Goal: Task Accomplishment & Management: Use online tool/utility

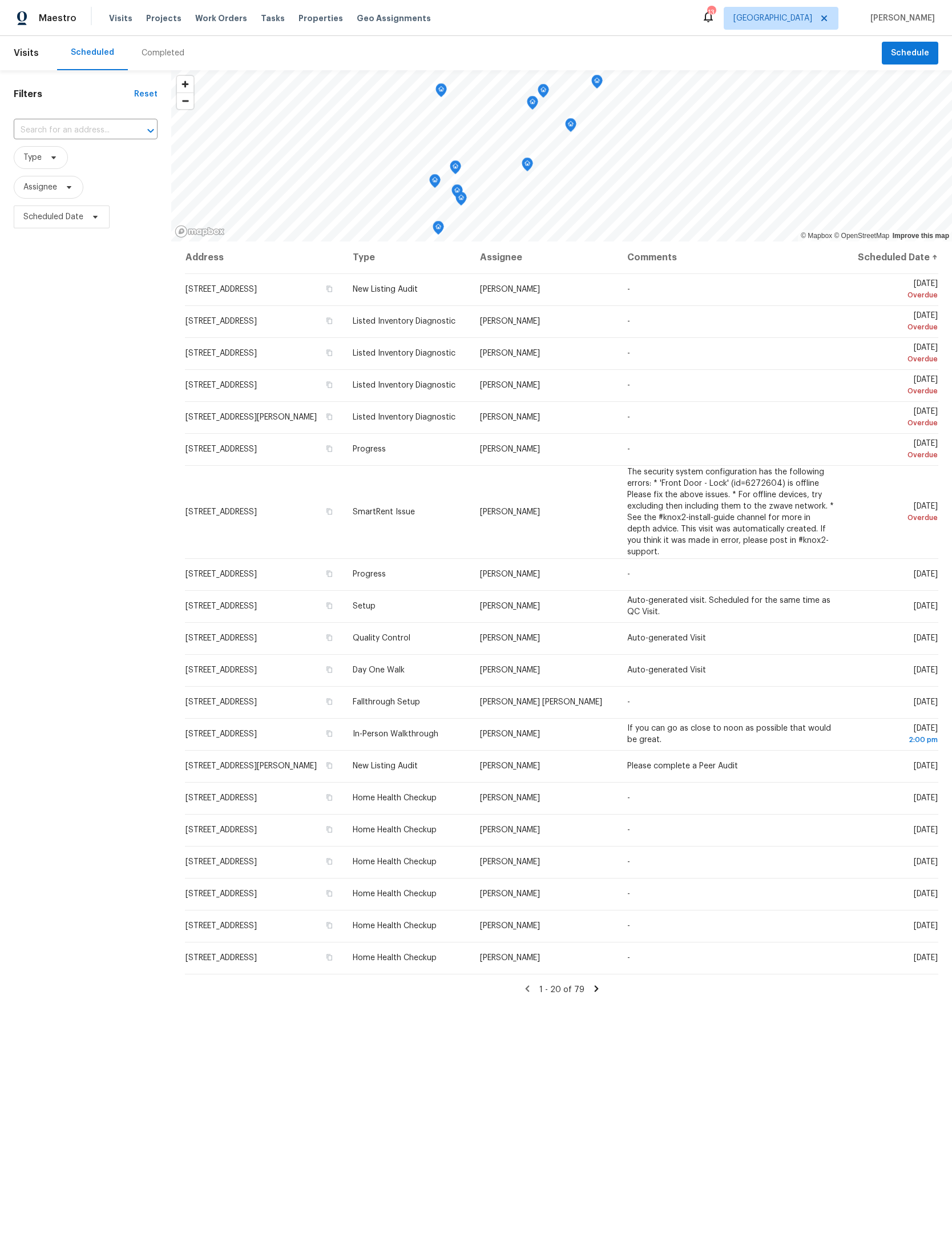
click at [108, 129] on input "text" at bounding box center [70, 131] width 112 height 18
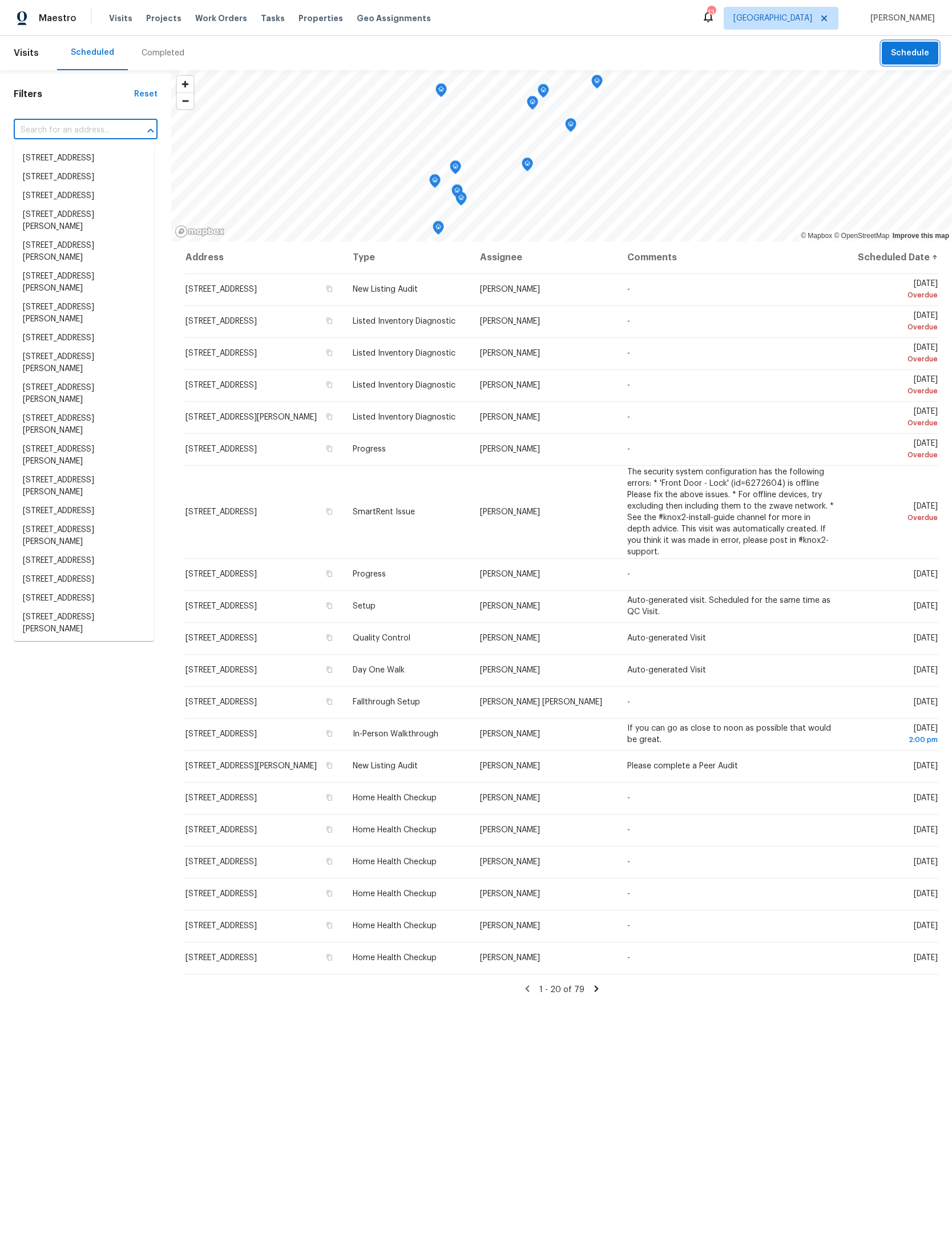
click at [916, 51] on span "Schedule" at bounding box center [911, 53] width 39 height 14
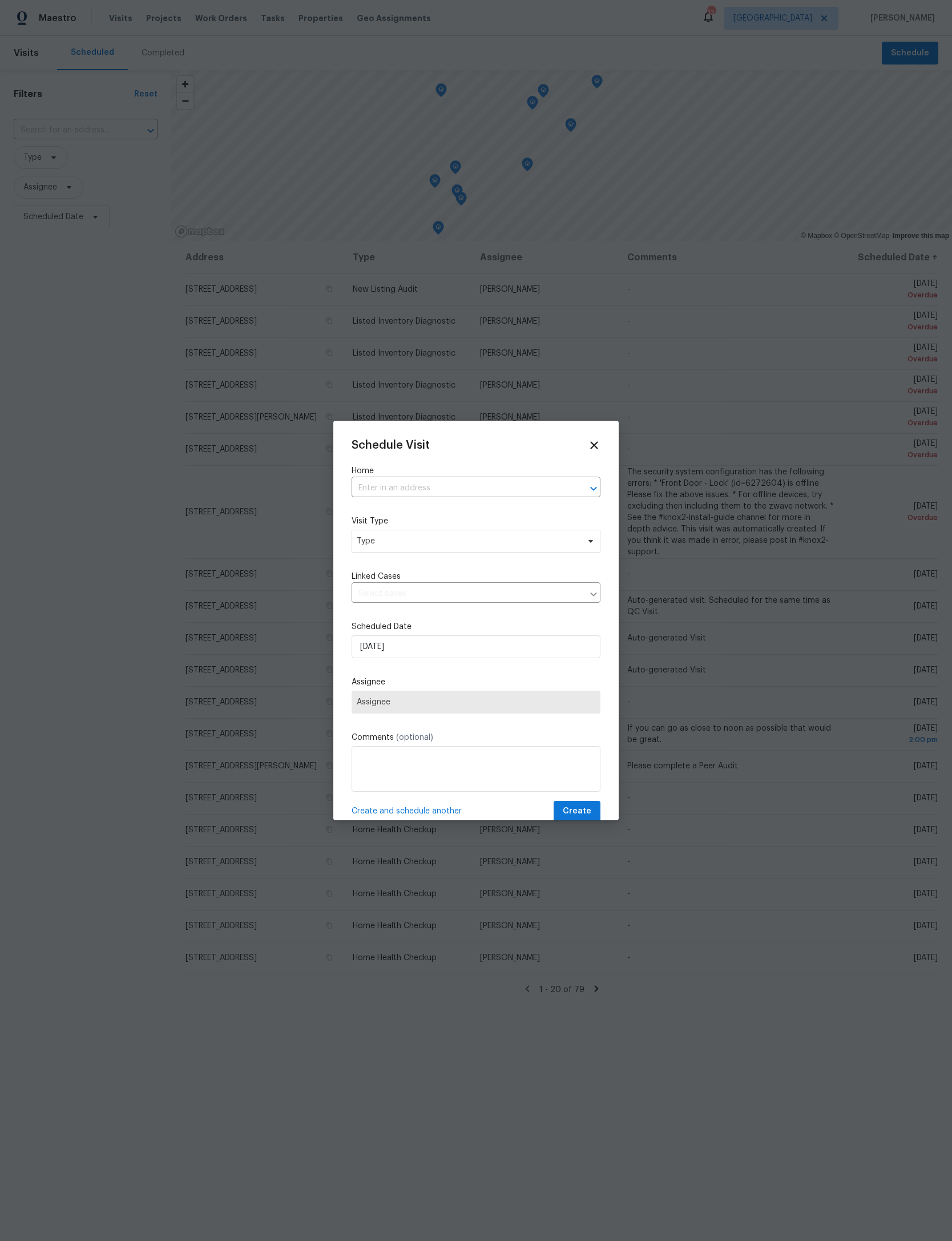
click at [486, 482] on input "text" at bounding box center [460, 489] width 217 height 18
type input "56 deltona"
click at [528, 516] on li "56 Deltona Blvd, Saint Augustine, FL 32086" at bounding box center [476, 516] width 249 height 19
click at [507, 544] on span "Type" at bounding box center [467, 541] width 222 height 12
click at [383, 582] on input "Custom" at bounding box center [418, 573] width 122 height 23
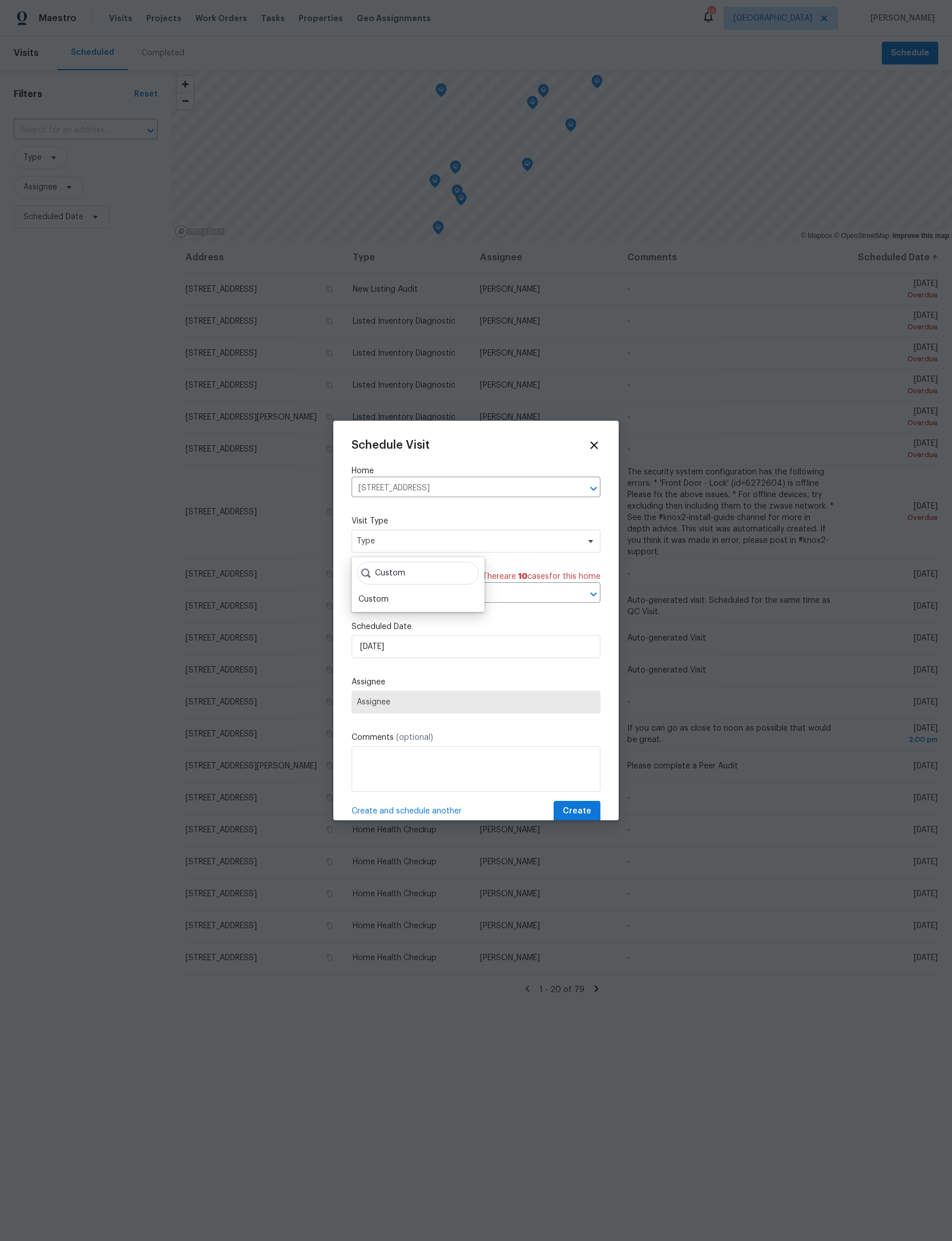
click at [373, 584] on input "Custom" at bounding box center [418, 573] width 122 height 23
click at [383, 584] on input "Custom" at bounding box center [418, 573] width 122 height 23
type input "Custom"
click at [380, 604] on div "Custom" at bounding box center [374, 600] width 30 height 12
click at [507, 714] on span "Assignee" at bounding box center [476, 702] width 249 height 23
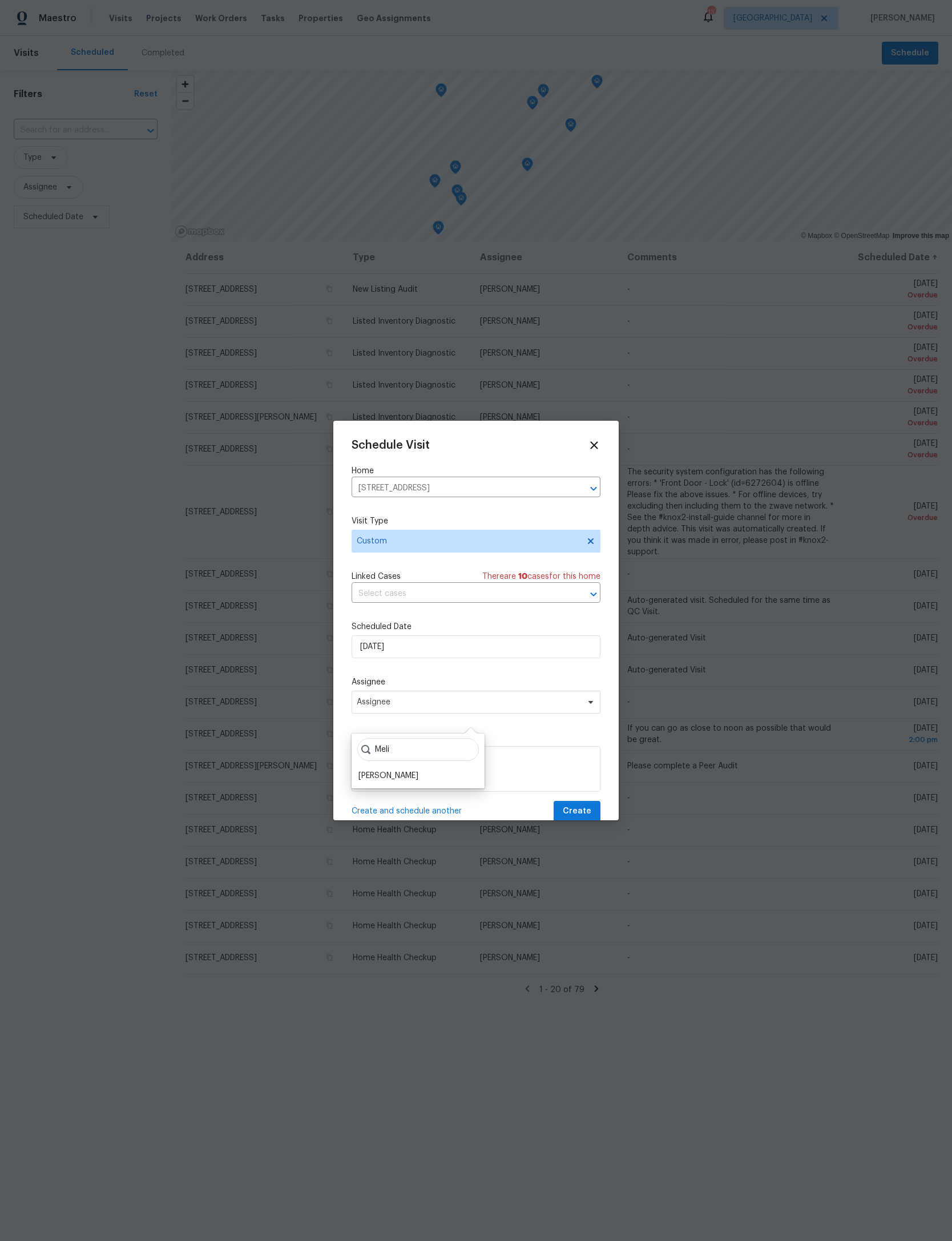
click at [435, 761] on input "Meli" at bounding box center [418, 749] width 122 height 23
click at [429, 759] on input "Meli" at bounding box center [418, 749] width 122 height 23
click at [415, 760] on input "Meli" at bounding box center [418, 749] width 122 height 23
type input "Meli"
click at [392, 776] on div "[PERSON_NAME]" at bounding box center [388, 776] width 60 height 12
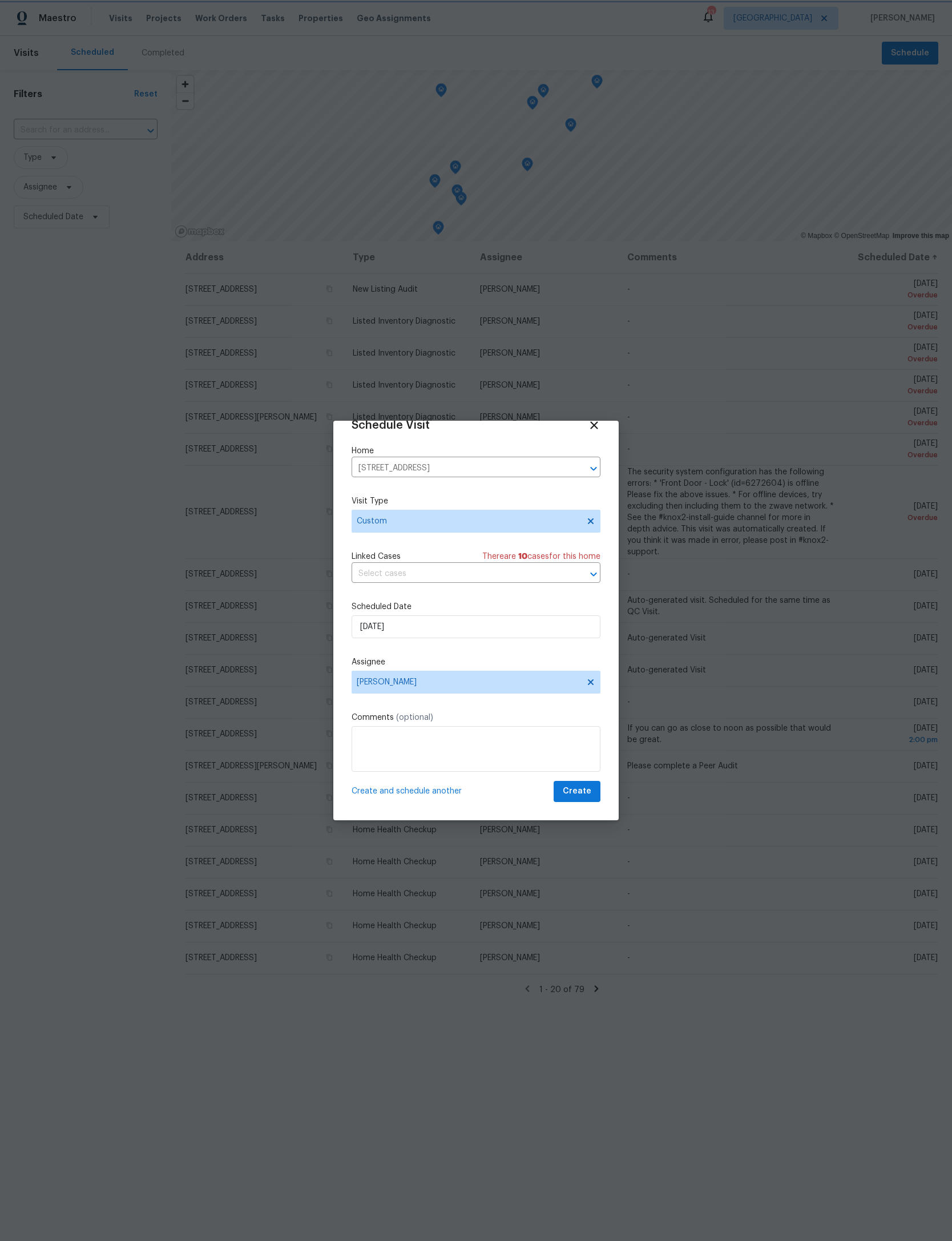
scroll to position [38, 0]
click at [593, 794] on button "Create" at bounding box center [577, 792] width 47 height 21
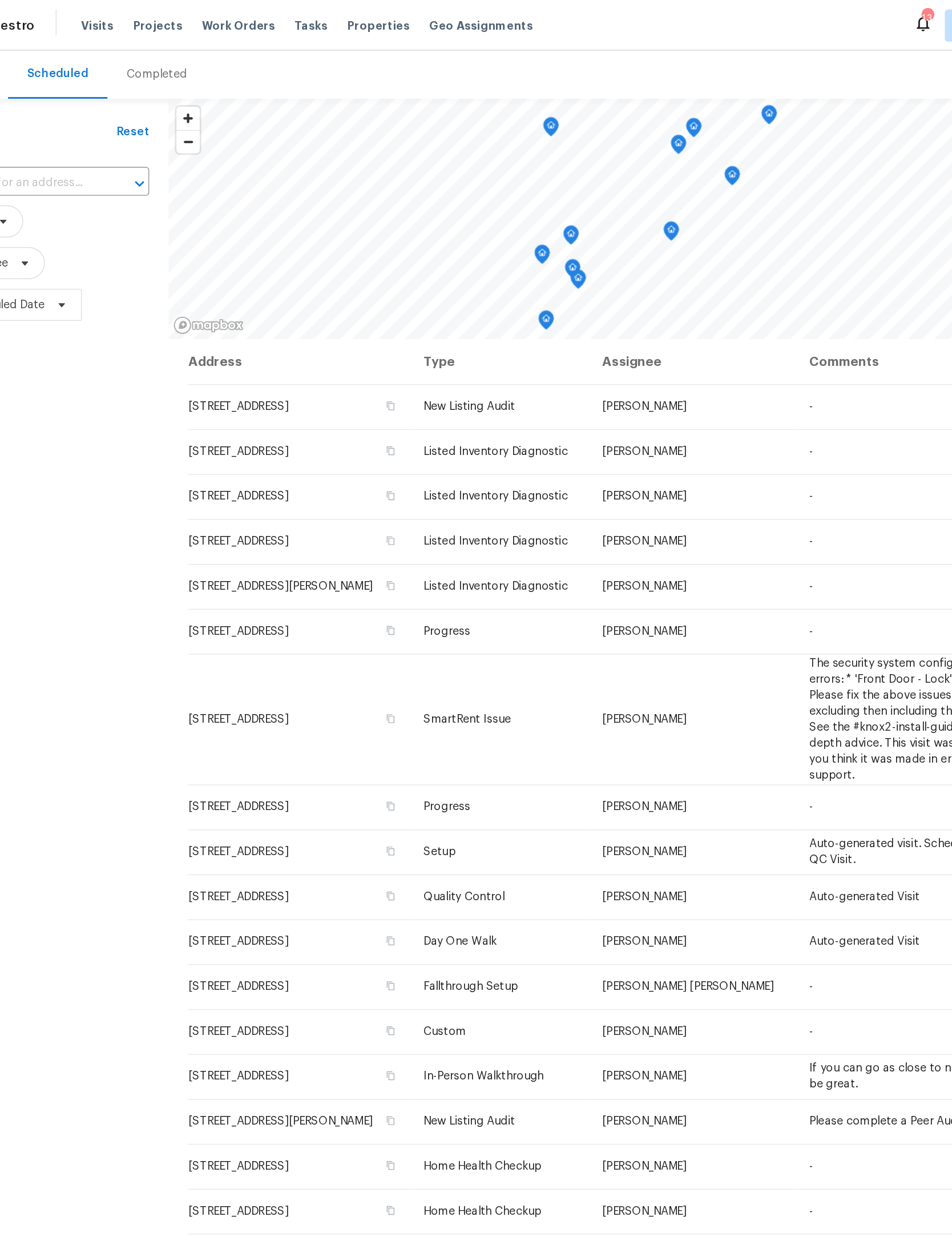
click at [259, 8] on div "Visits Projects Work Orders Tasks Properties Geo Assignments" at bounding box center [277, 18] width 336 height 23
click at [299, 22] on span "Properties" at bounding box center [321, 18] width 45 height 12
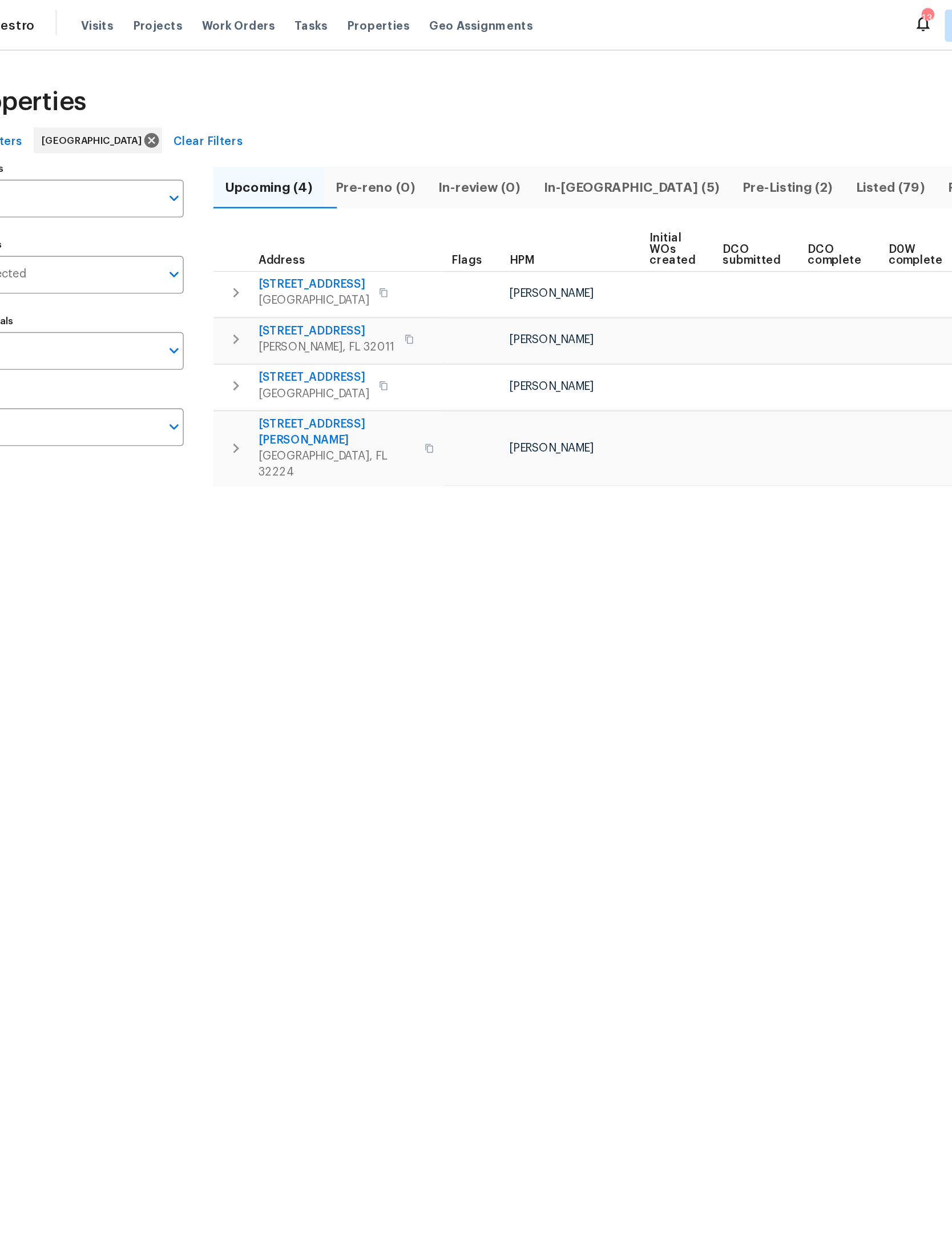
click at [451, 138] on span "In-[GEOGRAPHIC_DATA] (5)" at bounding box center [500, 133] width 128 height 16
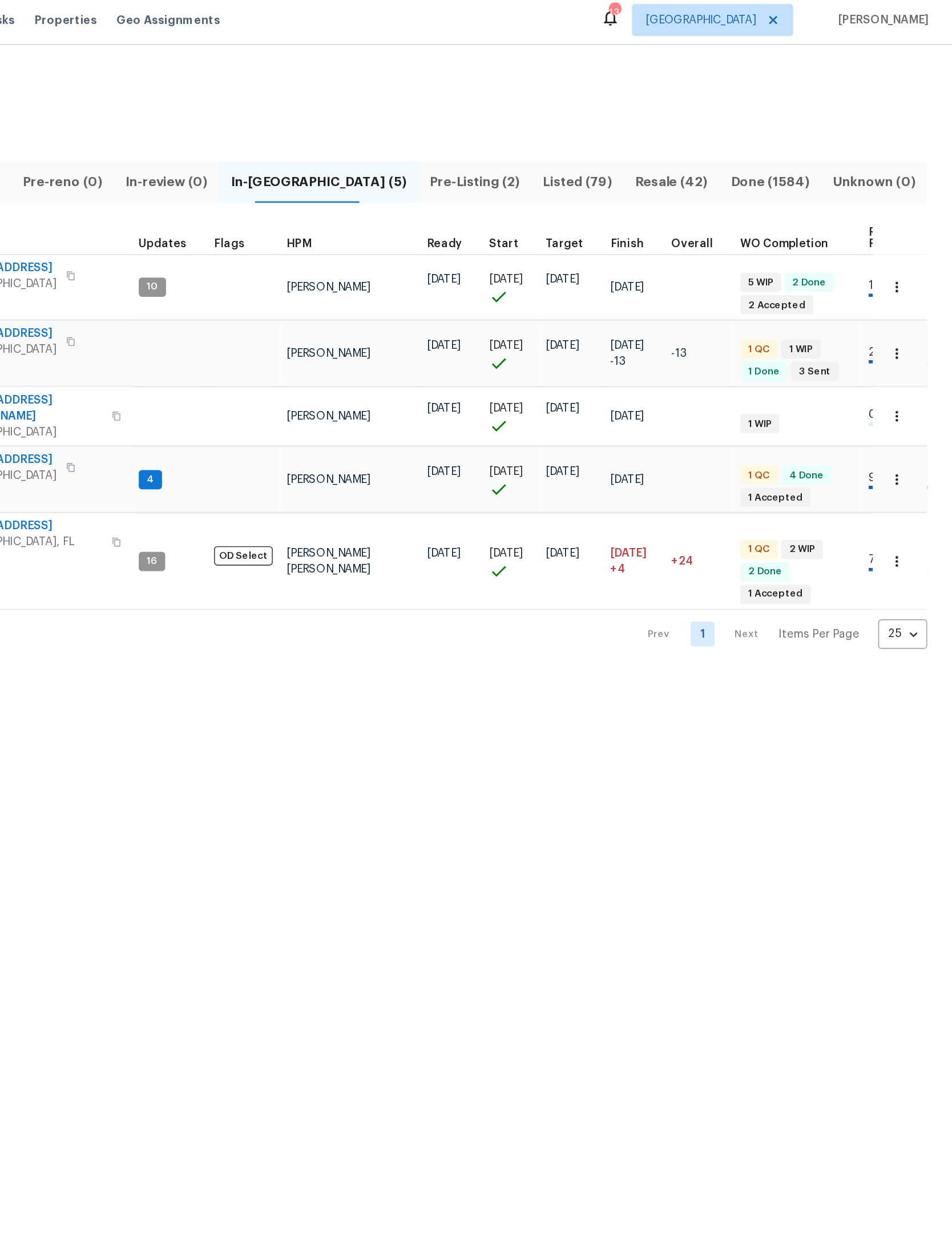
click at [907, 204] on icon "button" at bounding box center [912, 208] width 12 height 12
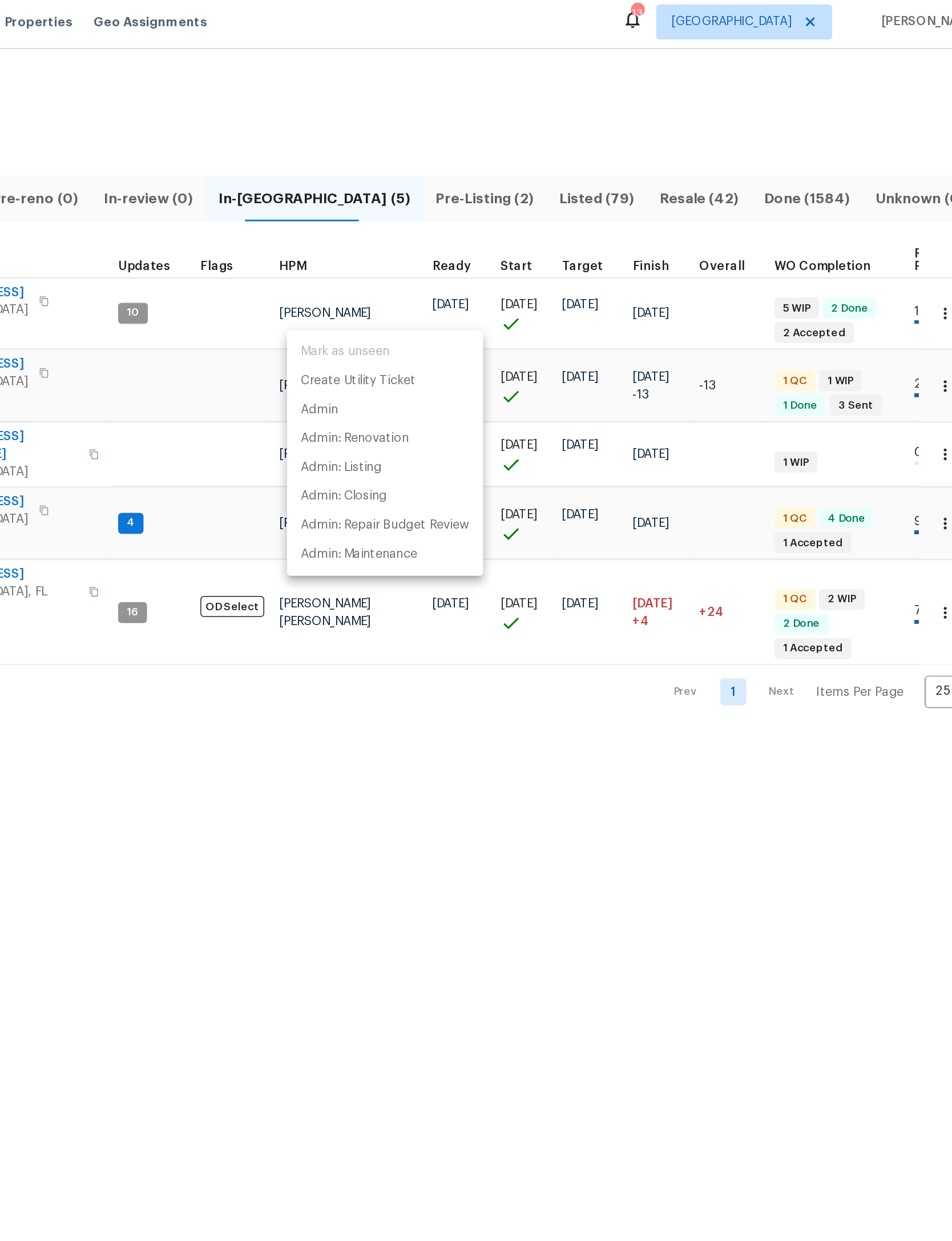
click at [603, 207] on div at bounding box center [476, 620] width 952 height 1241
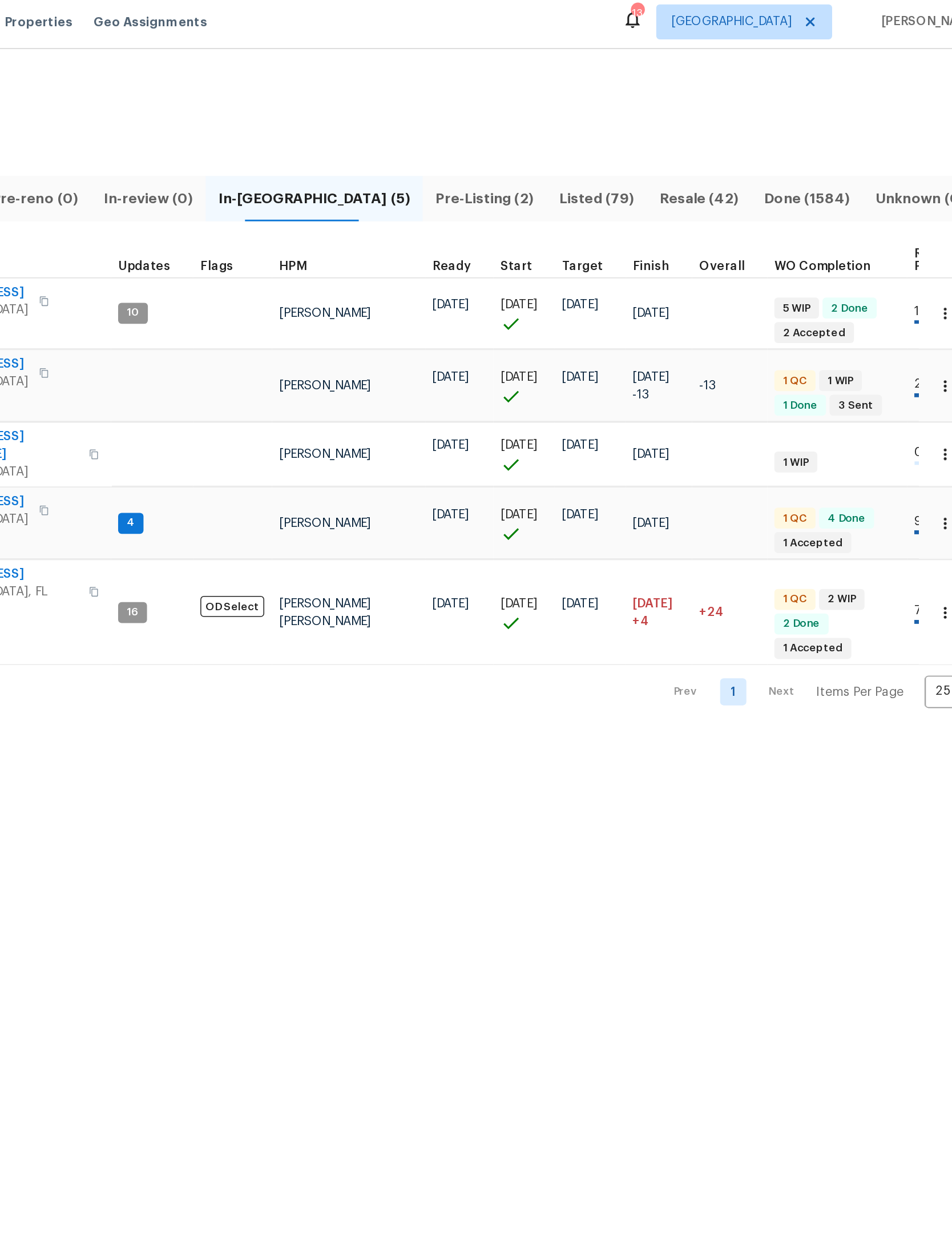
scroll to position [9, 0]
click at [907, 202] on icon "button" at bounding box center [912, 208] width 12 height 12
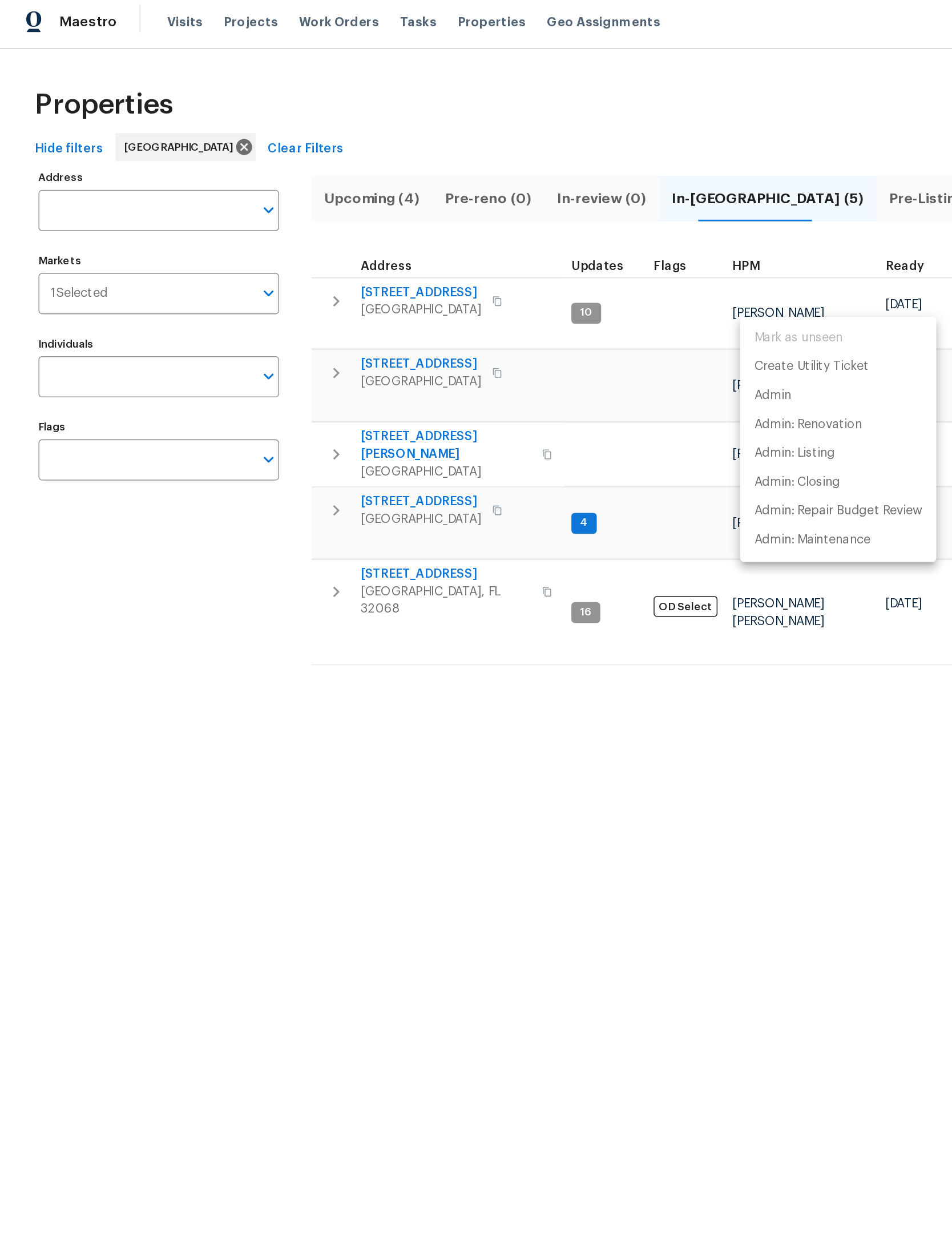
click at [211, 188] on div at bounding box center [476, 620] width 952 height 1241
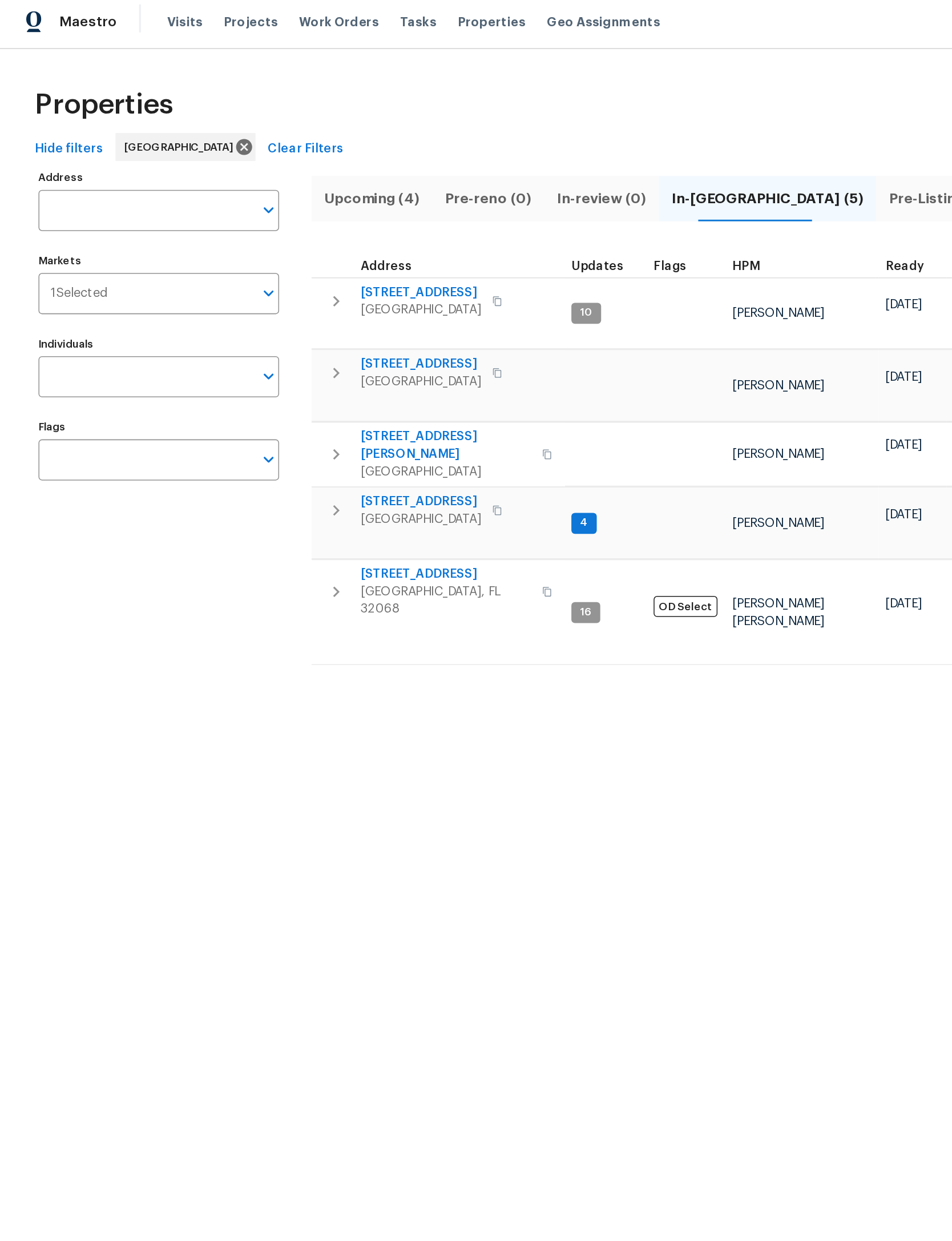
click at [224, 193] on icon "button" at bounding box center [220, 200] width 14 height 14
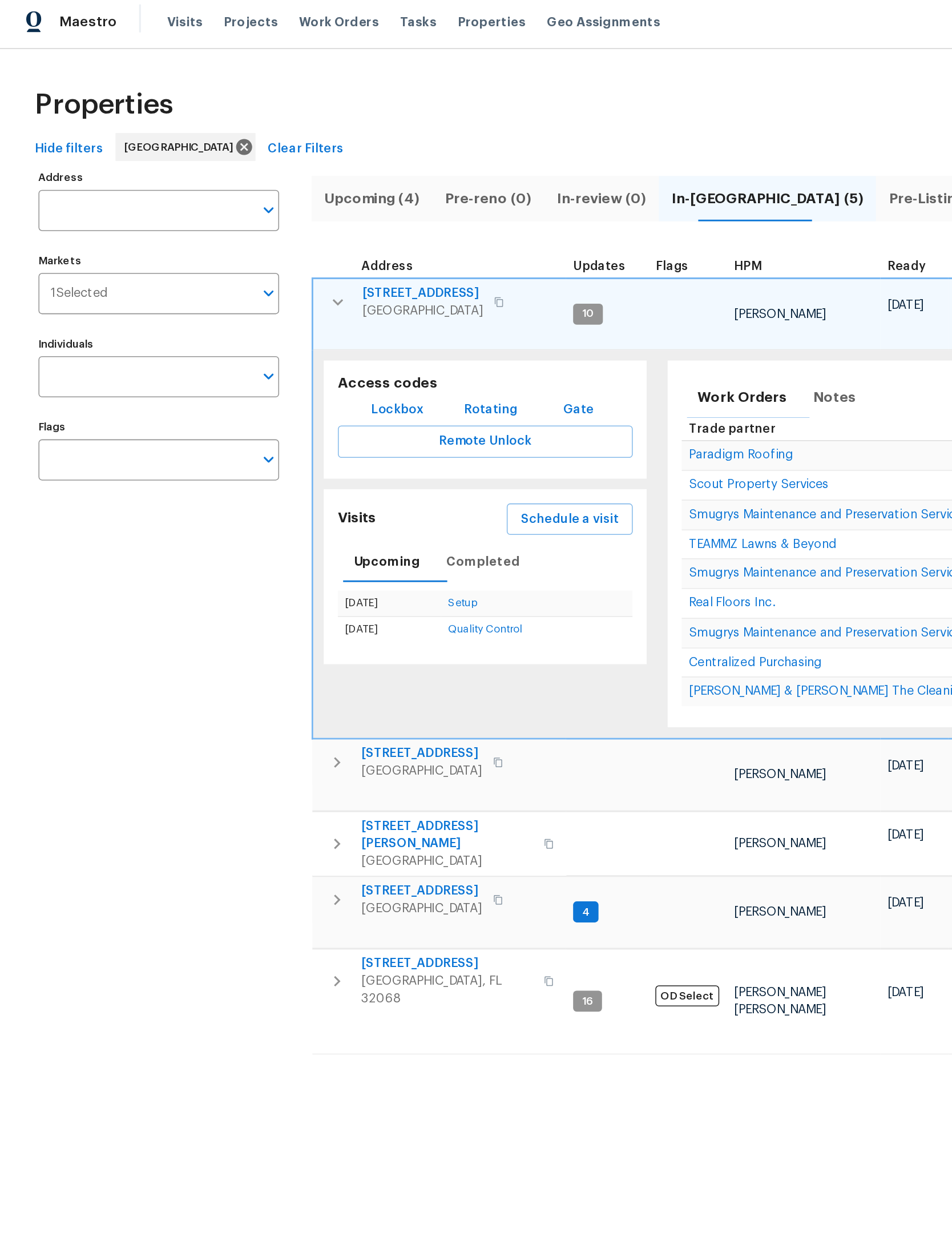
click at [396, 339] on span "Schedule a visit" at bounding box center [371, 343] width 64 height 14
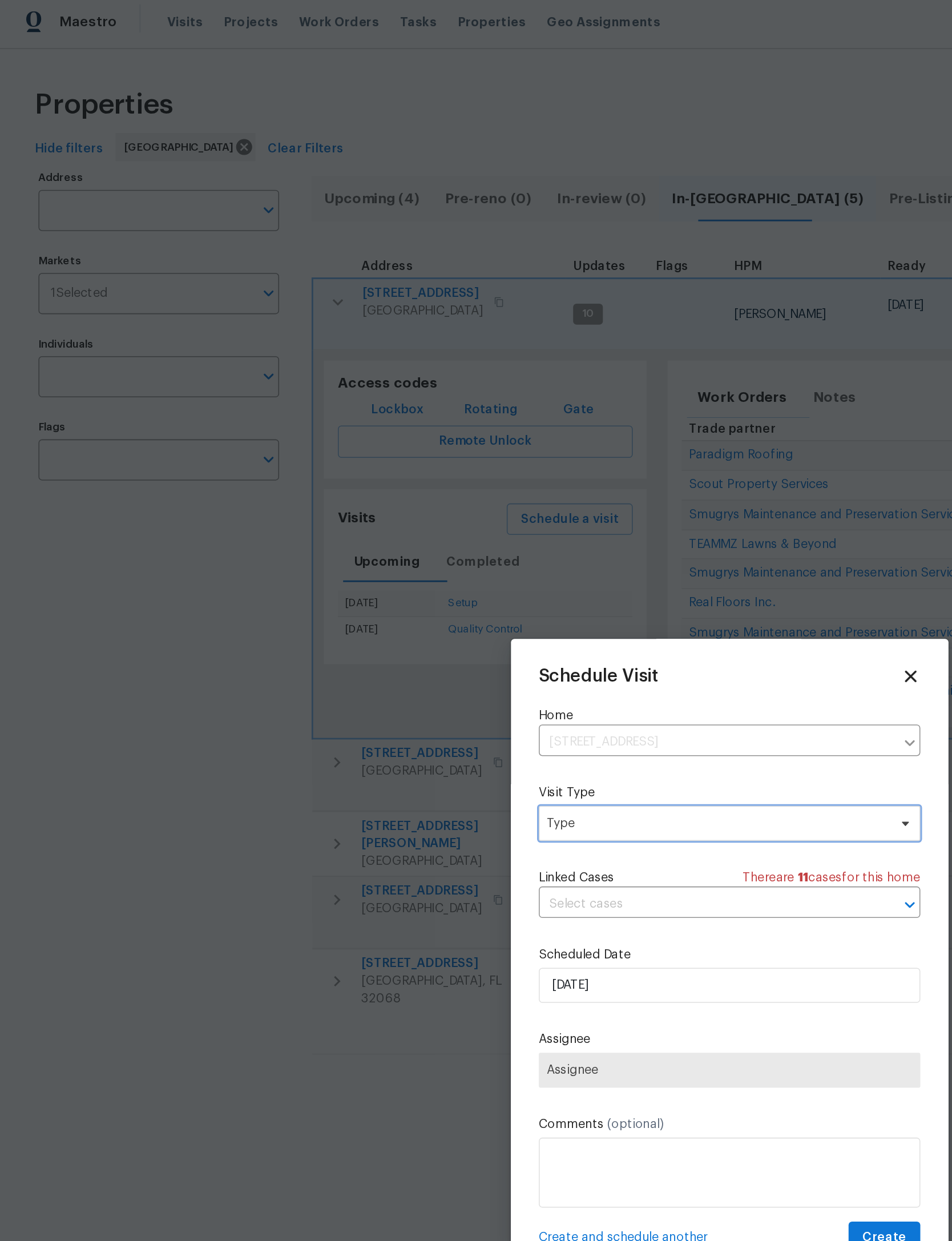
click at [505, 544] on span "Type" at bounding box center [467, 541] width 222 height 12
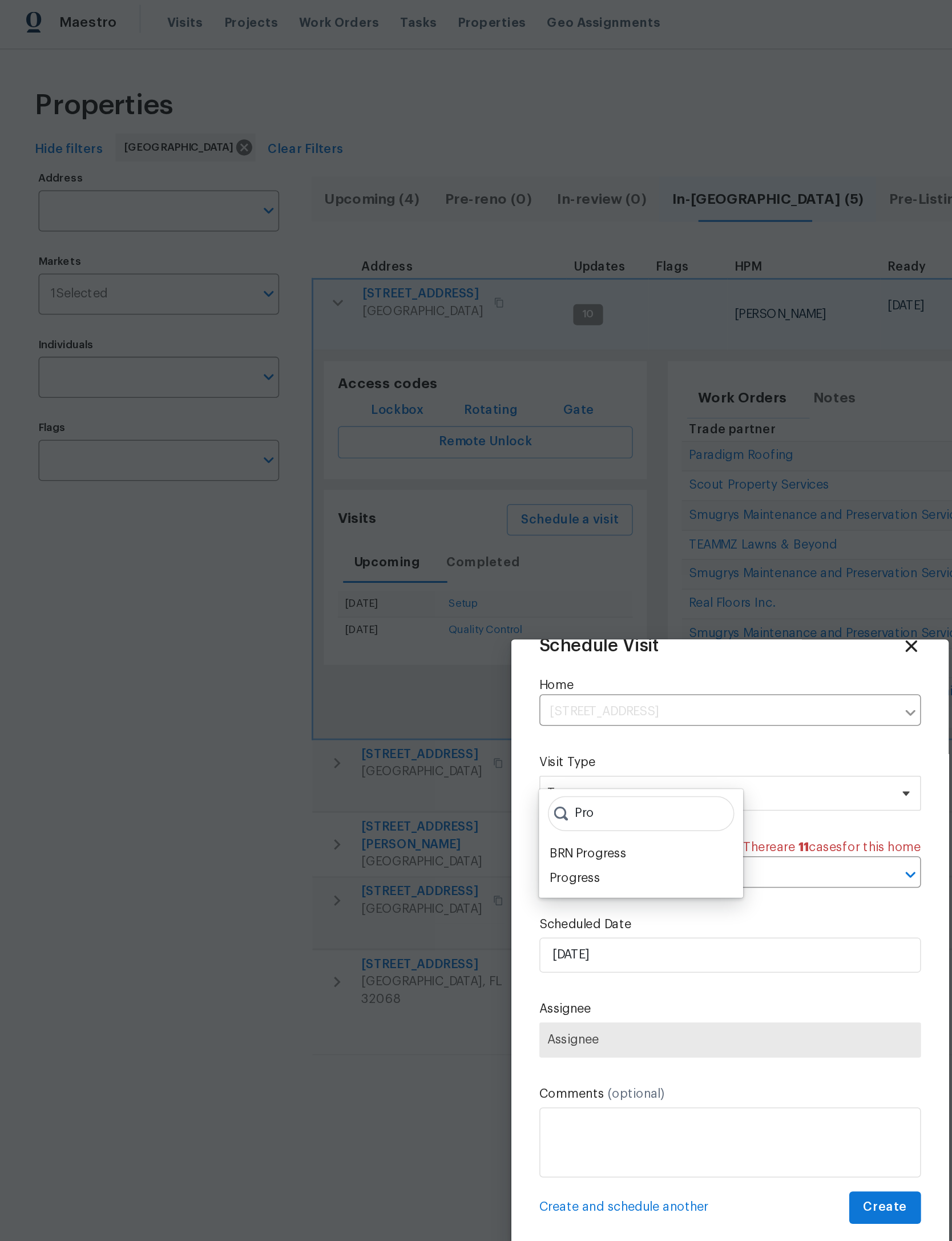
scroll to position [38, 0]
type input "Pro"
click at [380, 572] on div "Progress" at bounding box center [375, 577] width 33 height 12
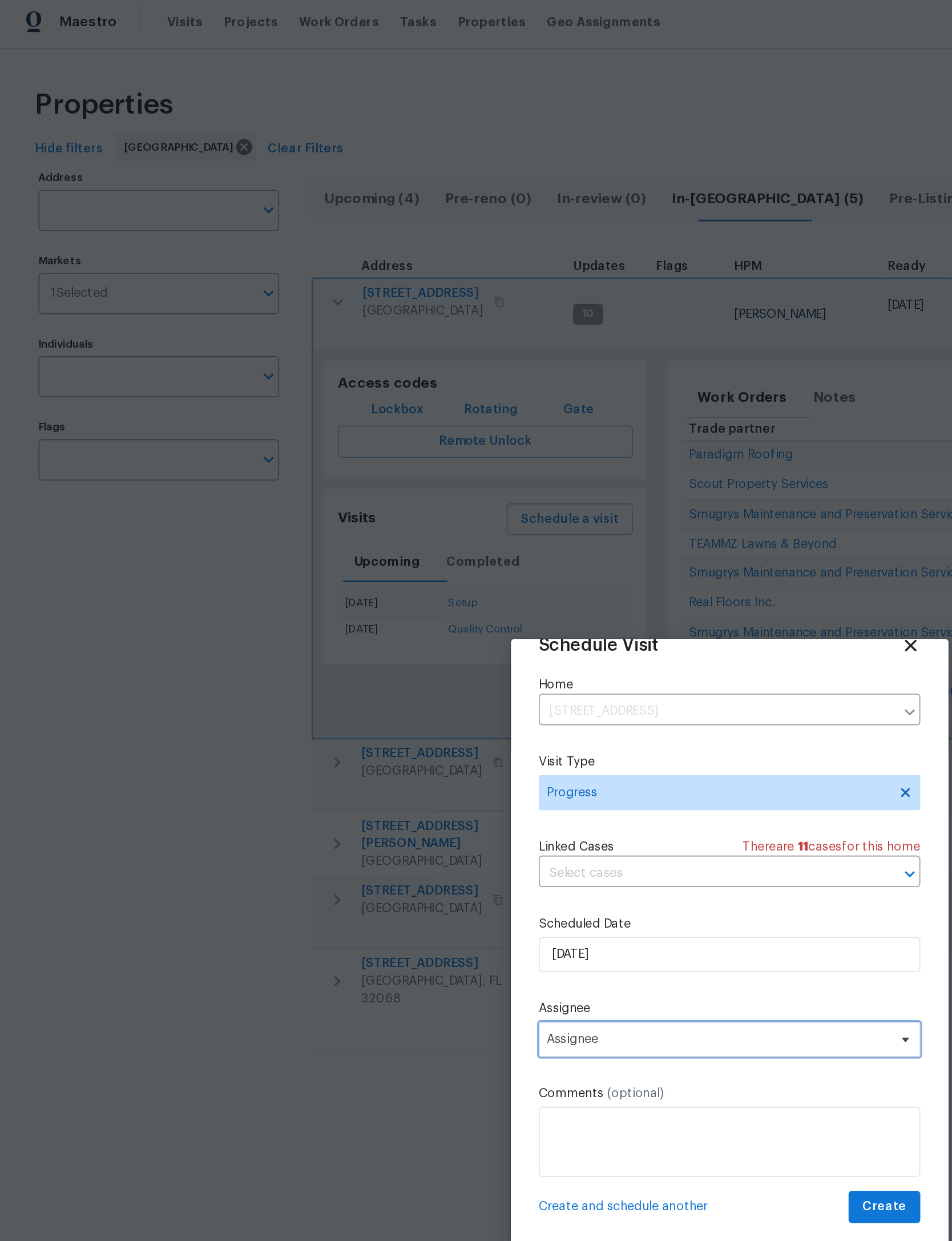
click at [460, 677] on span "Assignee" at bounding box center [468, 681] width 224 height 9
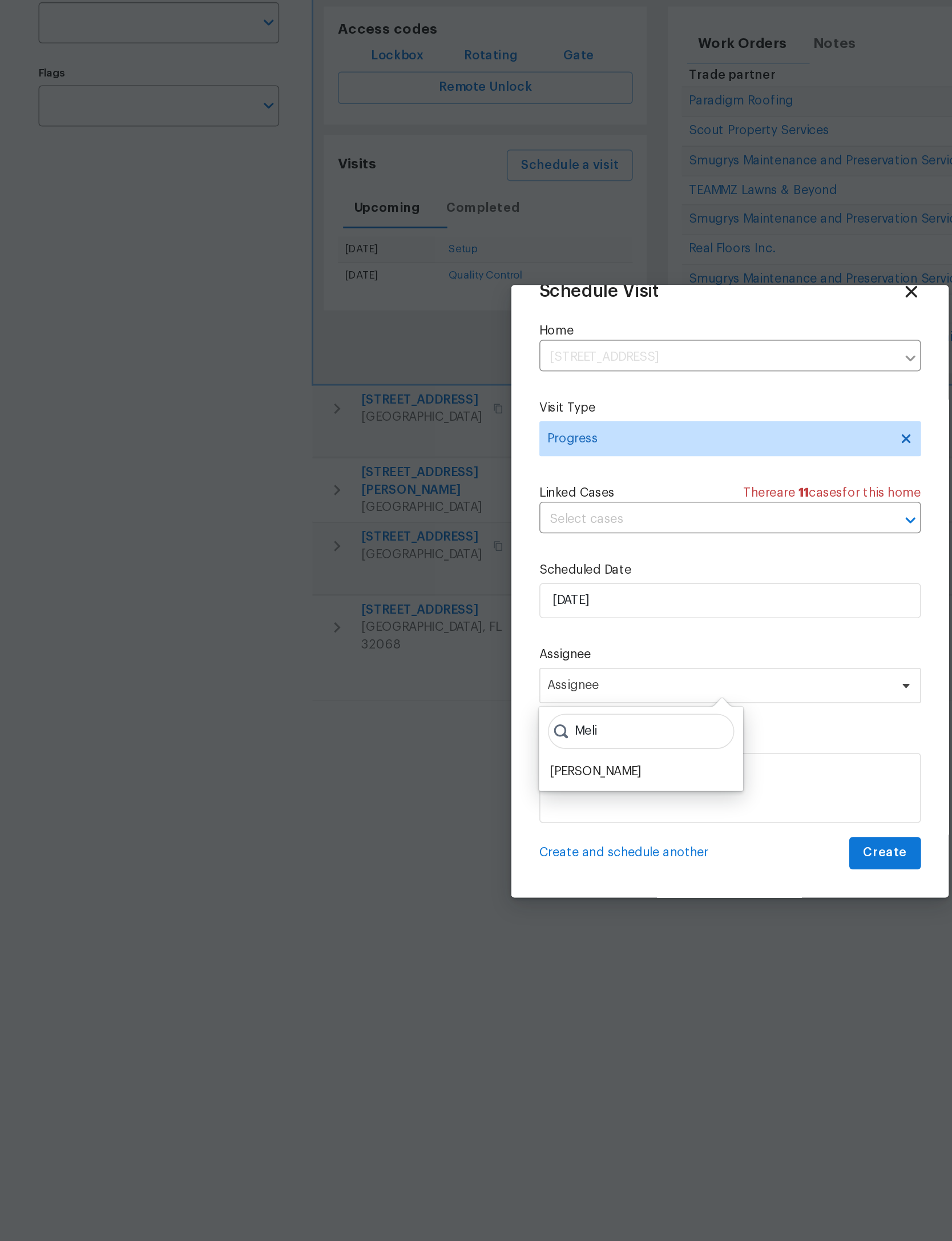
type input "Meli"
click at [419, 732] on div "[PERSON_NAME]" at bounding box center [388, 738] width 60 height 12
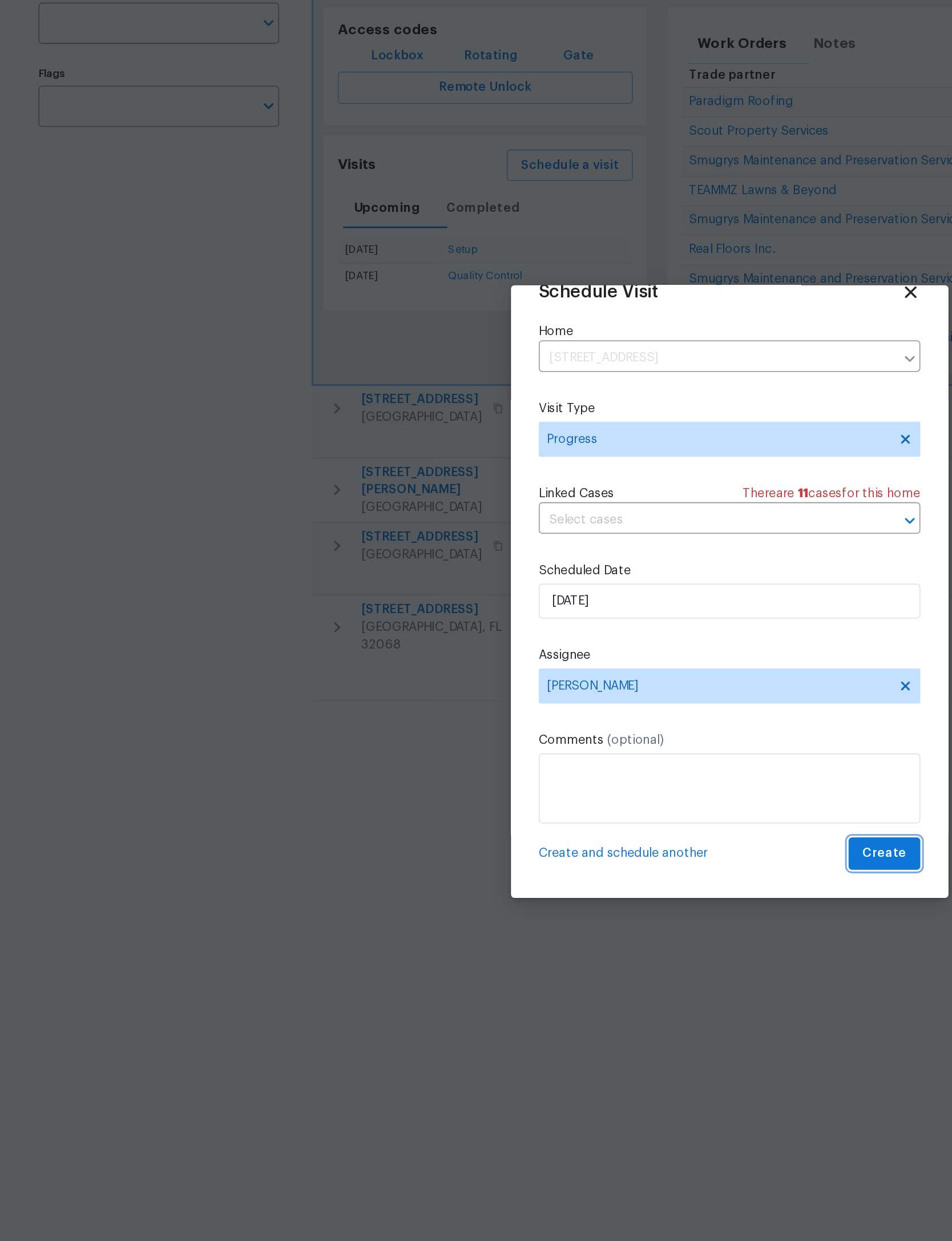
click at [579, 785] on span "Create" at bounding box center [577, 792] width 28 height 14
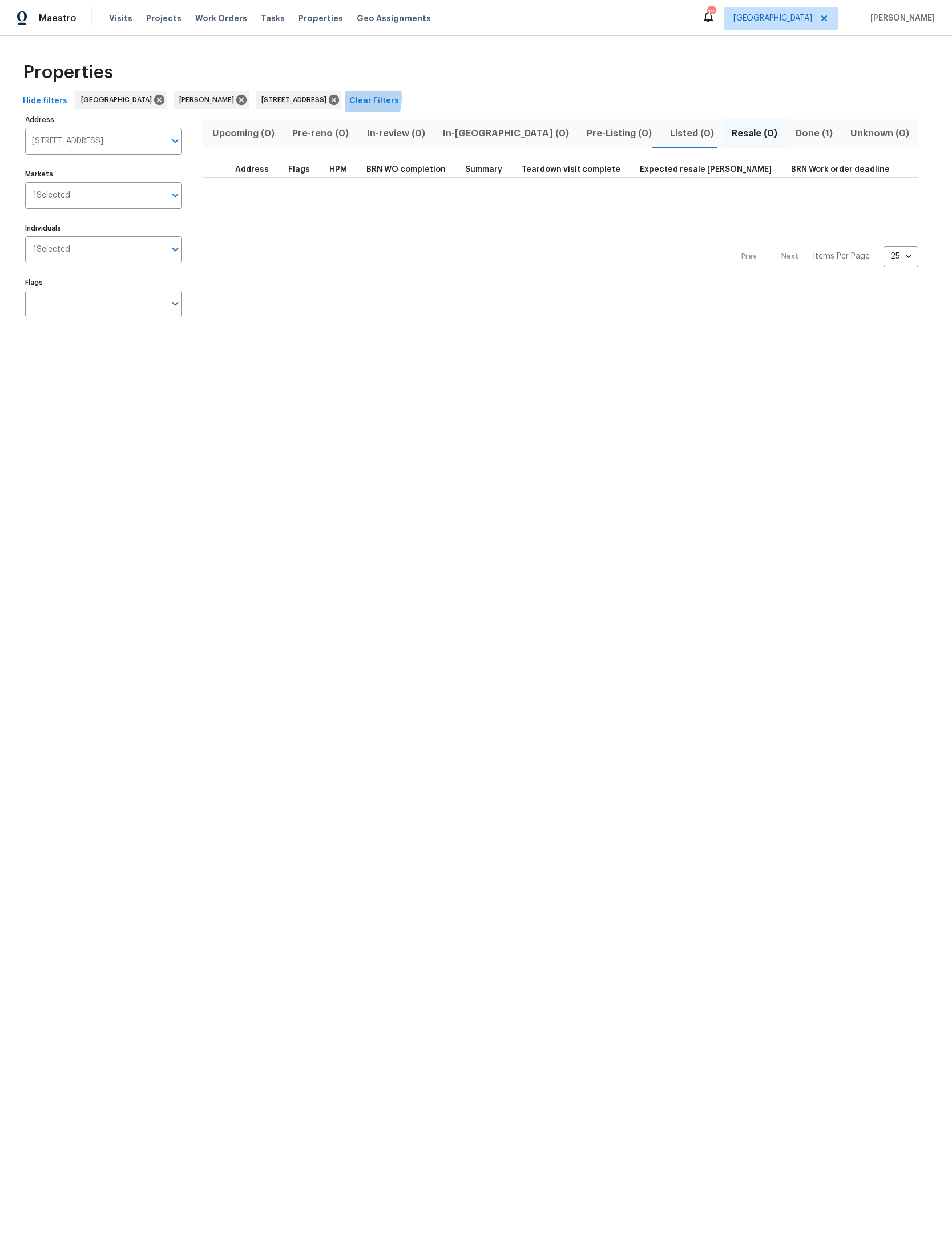
click at [403, 98] on button "Clear Filters" at bounding box center [374, 101] width 59 height 21
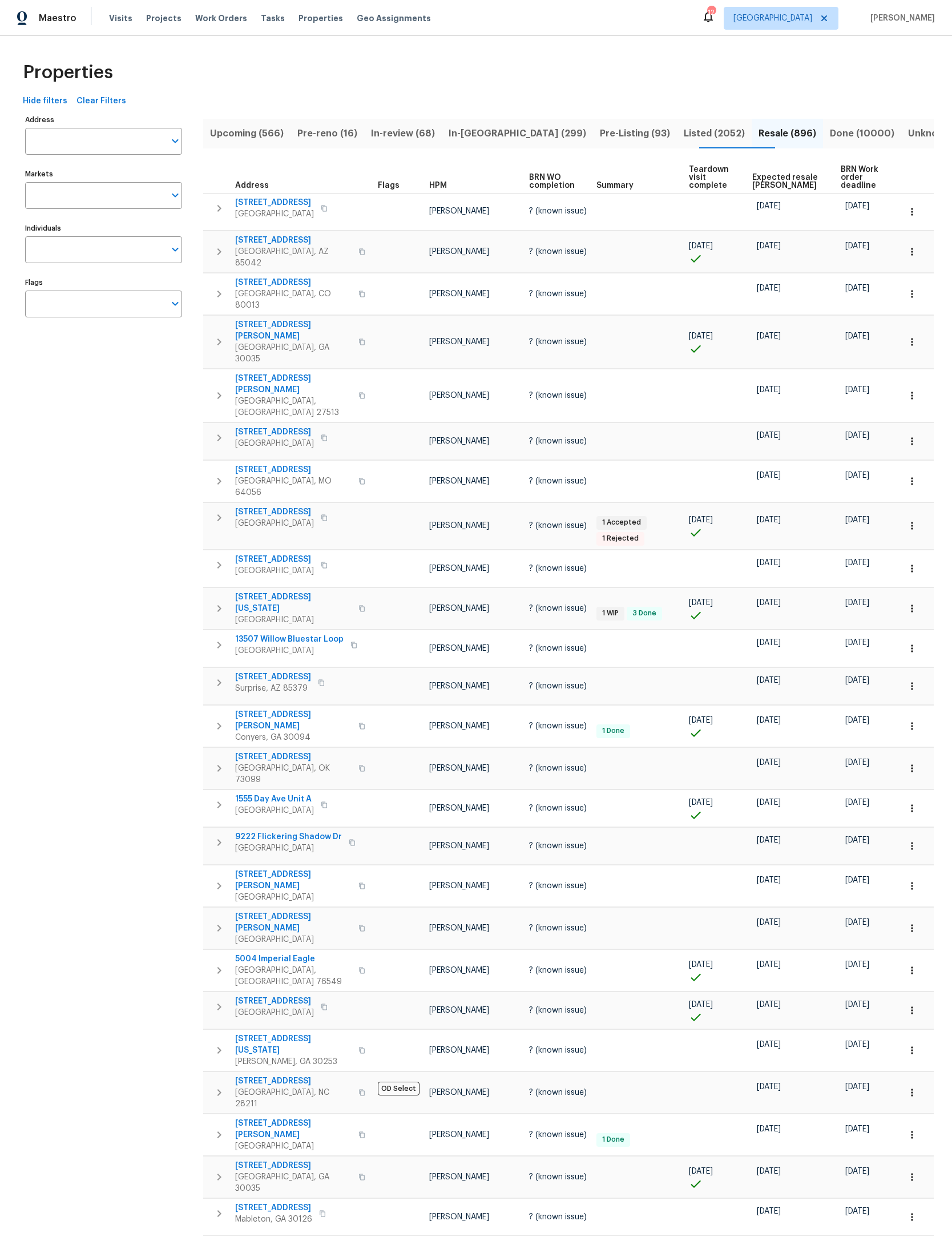
click at [144, 254] on input "Individuals" at bounding box center [94, 249] width 140 height 27
type input "[PERSON_NAME]"
click at [45, 289] on input "checkbox" at bounding box center [45, 297] width 24 height 24
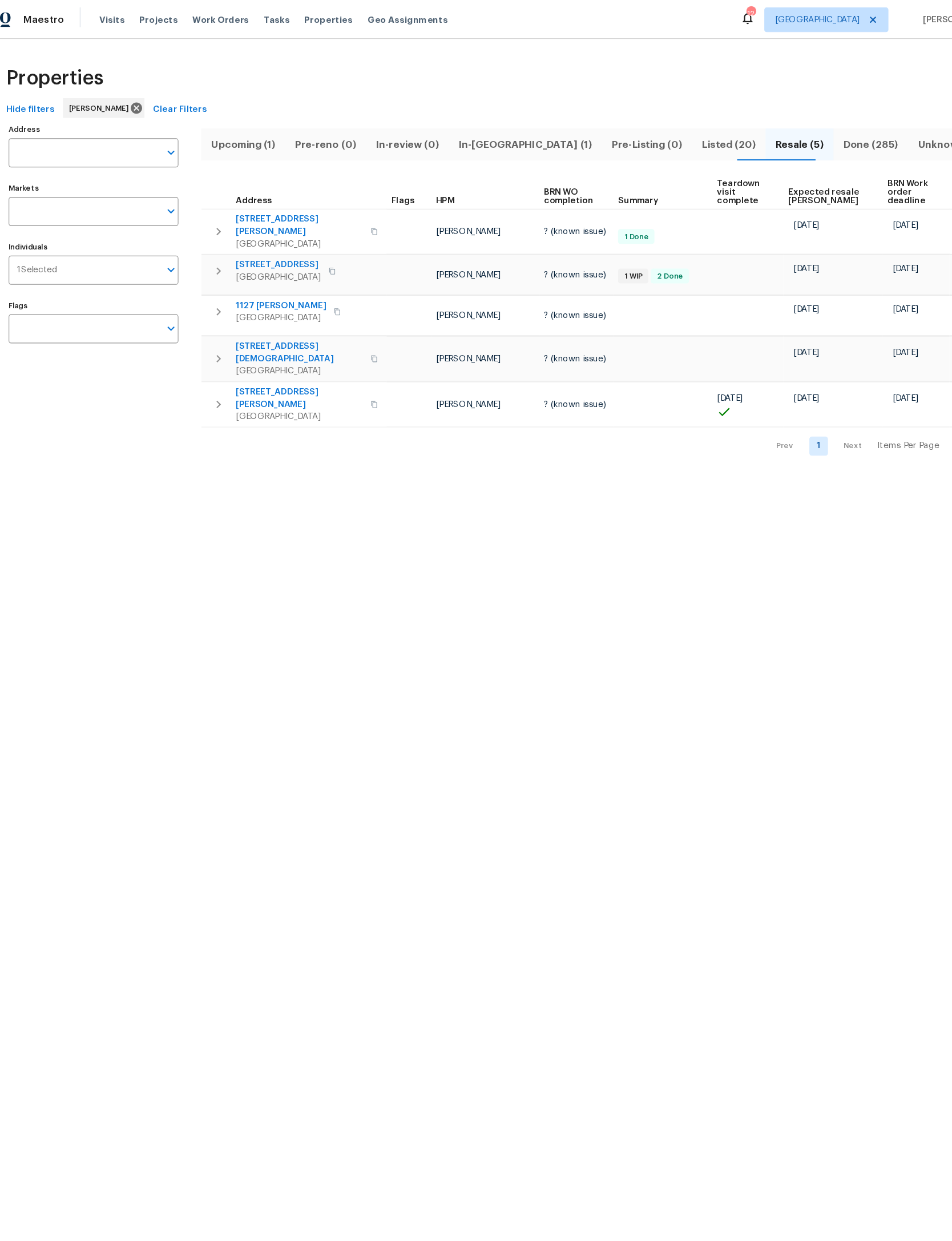
click at [482, 130] on span "In-[GEOGRAPHIC_DATA] (1)" at bounding box center [503, 133] width 128 height 16
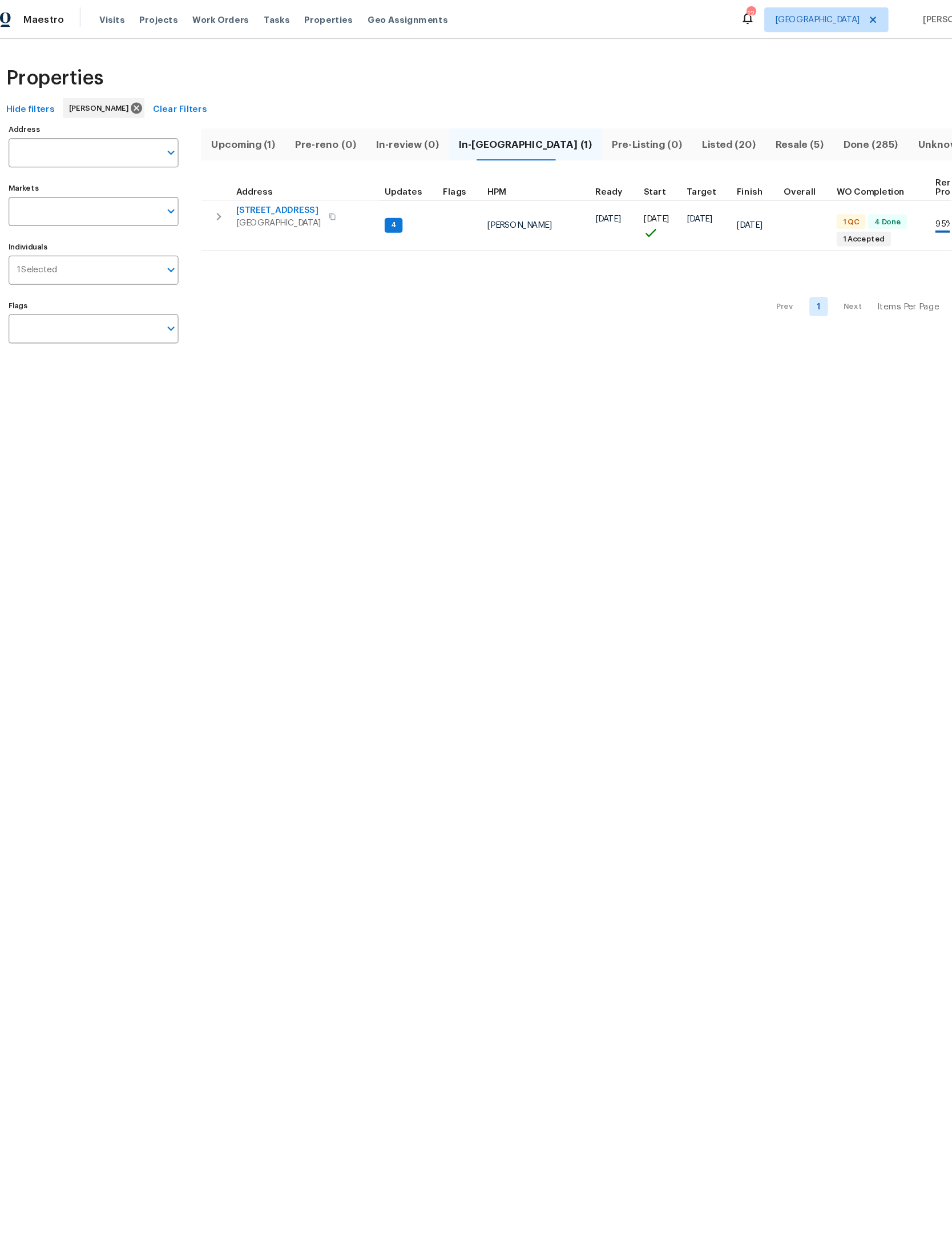
click at [213, 196] on icon "button" at bounding box center [220, 200] width 14 height 14
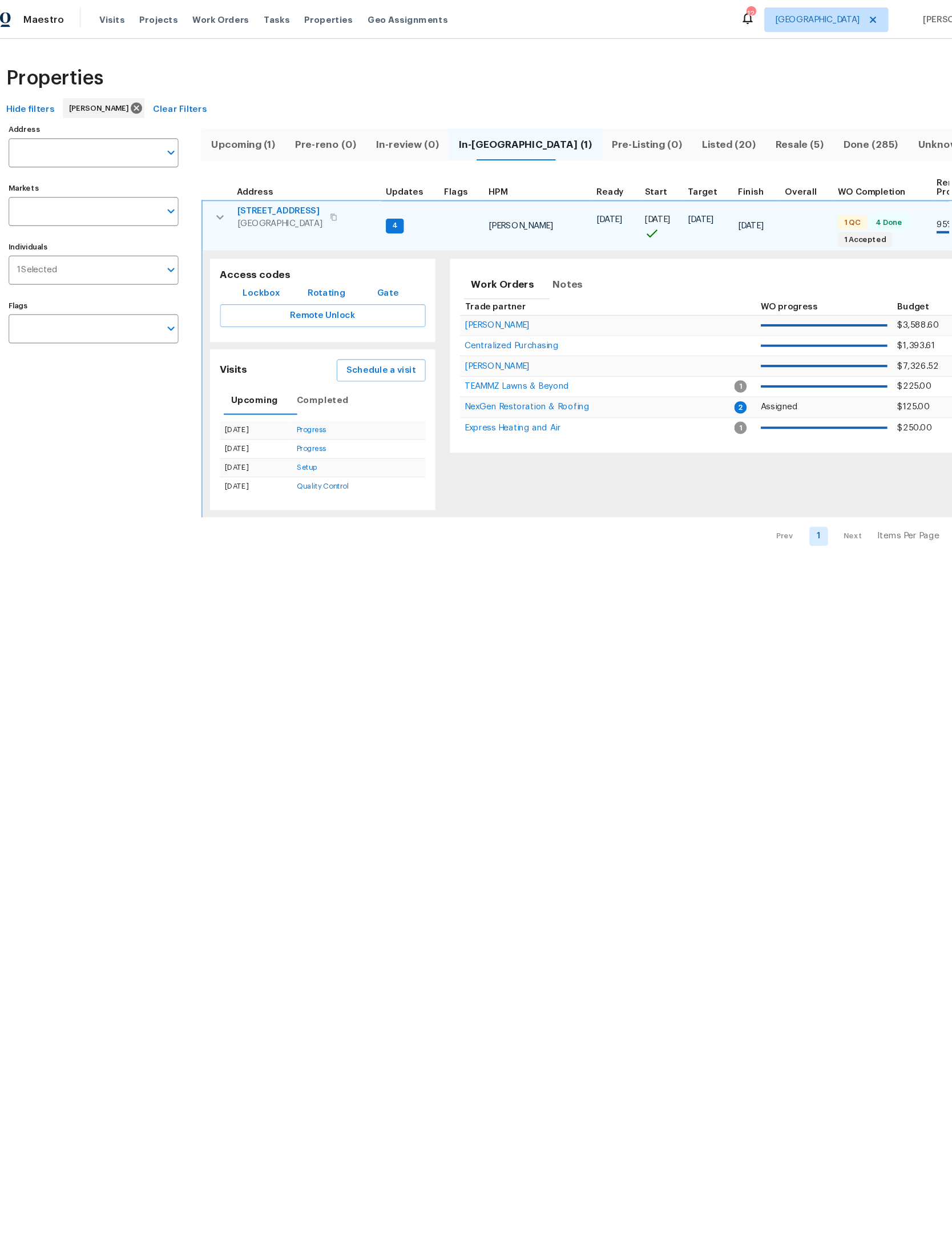
click at [385, 336] on span "Schedule a visit" at bounding box center [369, 343] width 64 height 14
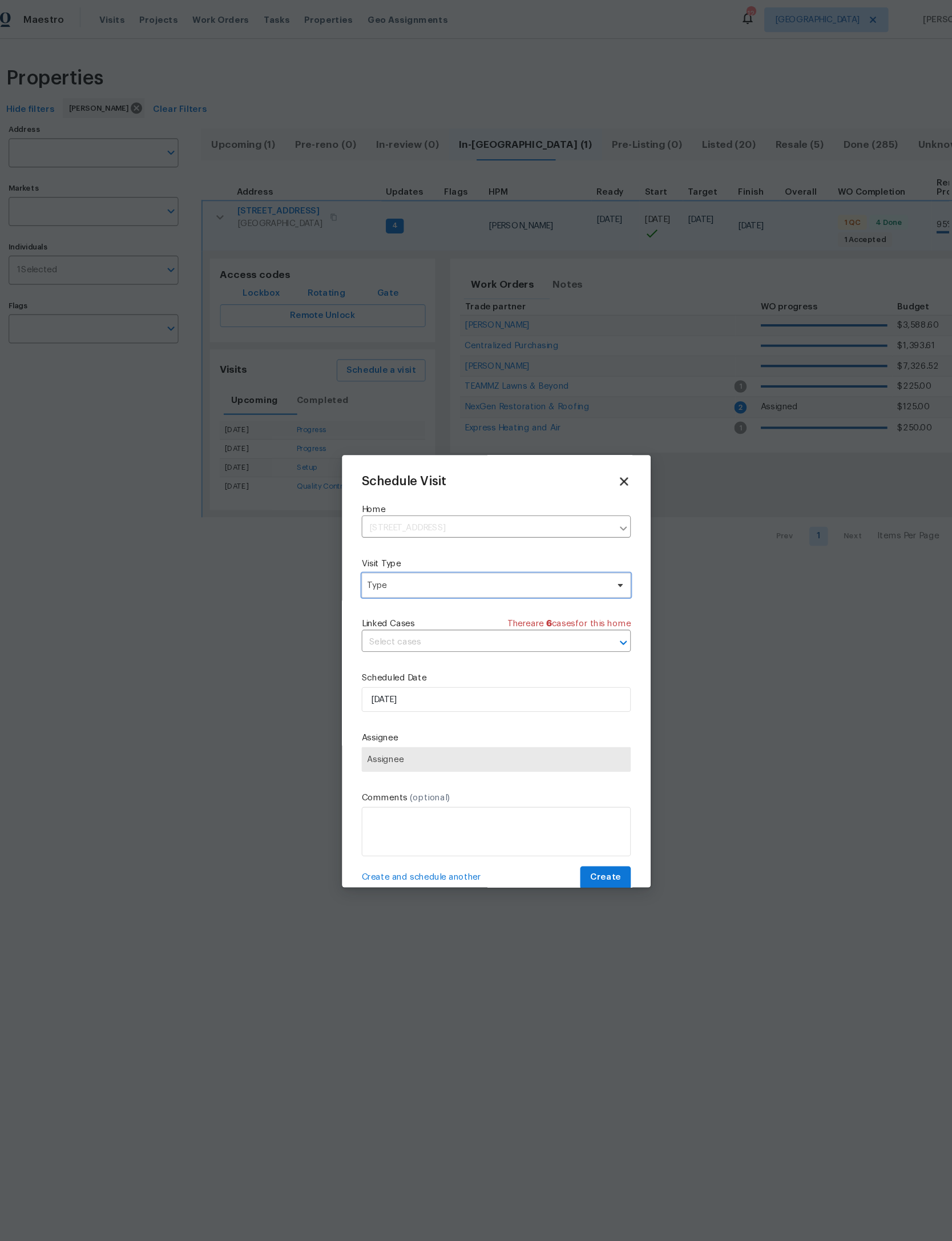
click at [487, 547] on span "Type" at bounding box center [467, 541] width 222 height 12
type input "Pro"
click at [369, 604] on div "BRN Progress" at bounding box center [383, 600] width 50 height 12
click at [587, 538] on div "Schedule Visit Home 8308 Manavista St, Jacksonville, FL 32211 ​ Visit Type BRN …" at bounding box center [476, 620] width 286 height 400
click at [586, 544] on icon at bounding box center [591, 541] width 9 height 9
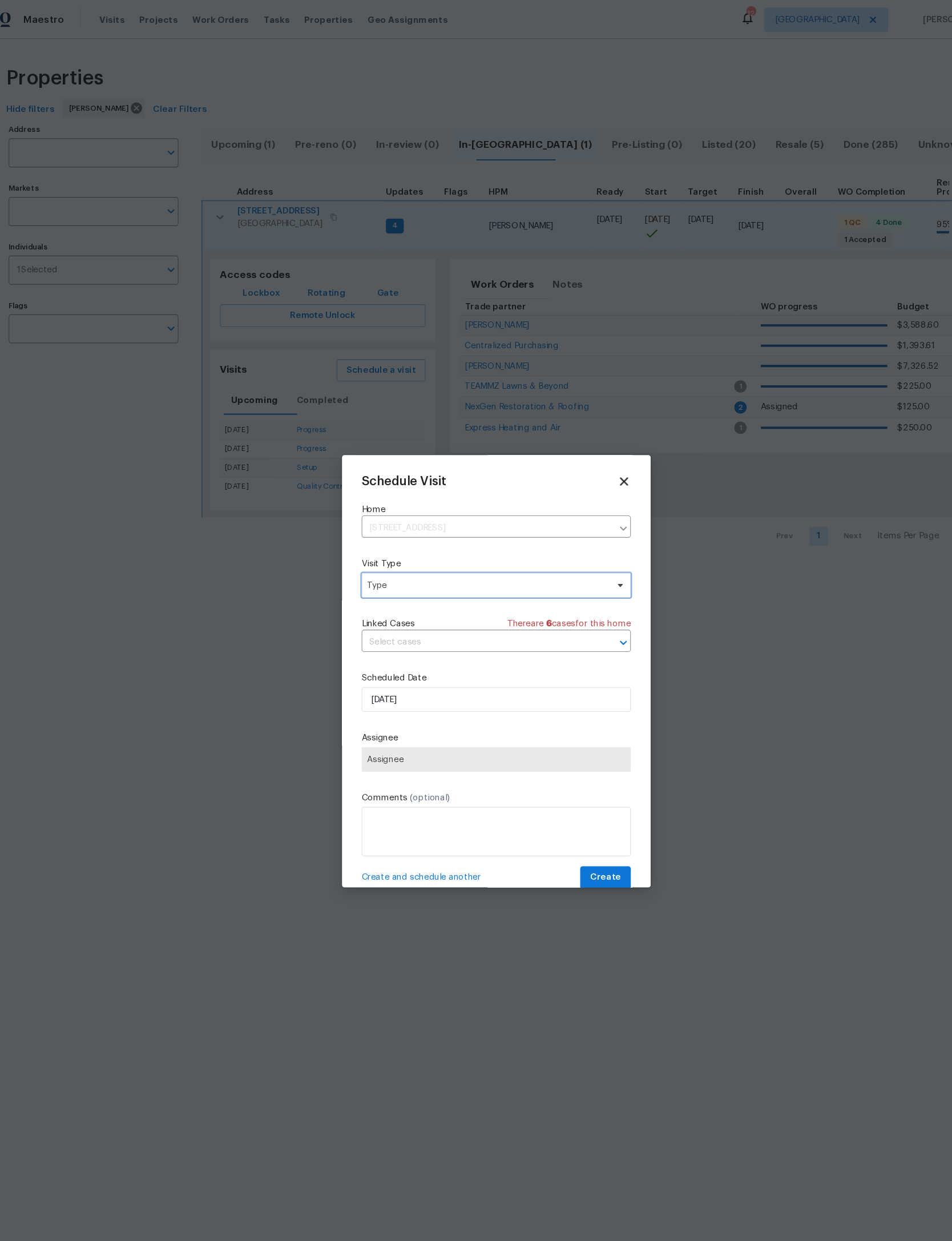
click at [544, 547] on span "Type" at bounding box center [467, 541] width 222 height 12
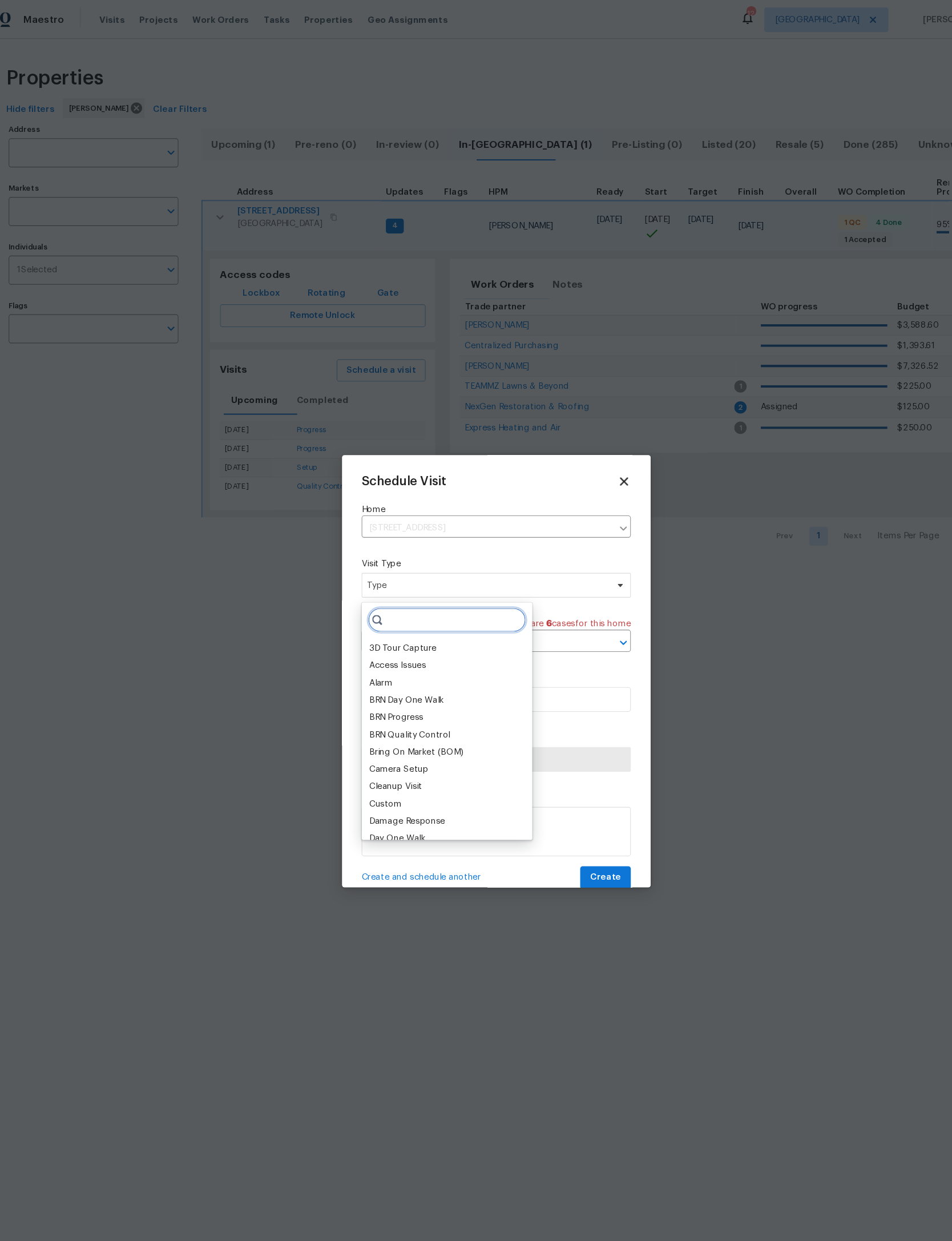
click at [440, 569] on input "search" at bounding box center [430, 573] width 146 height 23
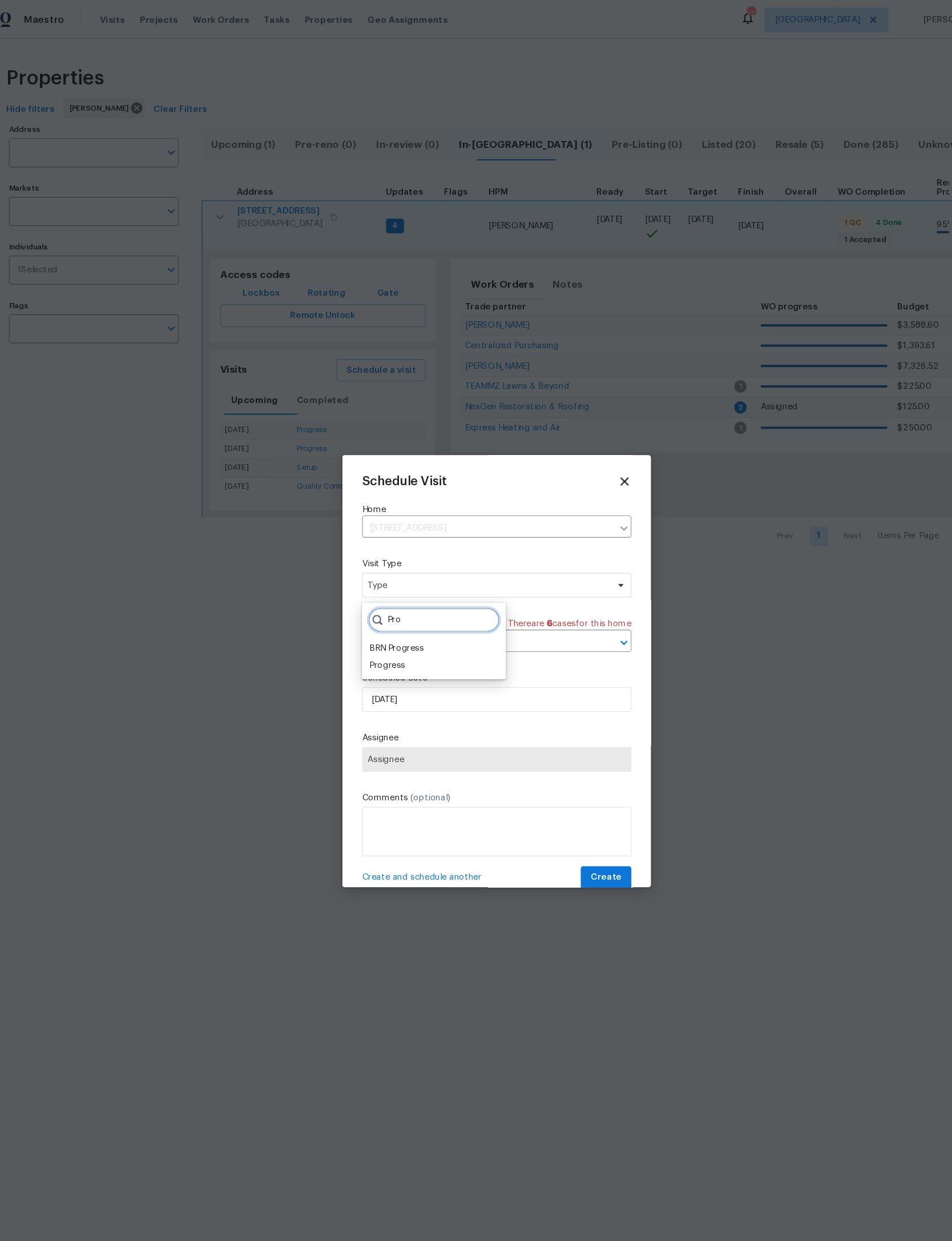
type input "Pro"
click at [359, 613] on div "Progress" at bounding box center [375, 615] width 33 height 12
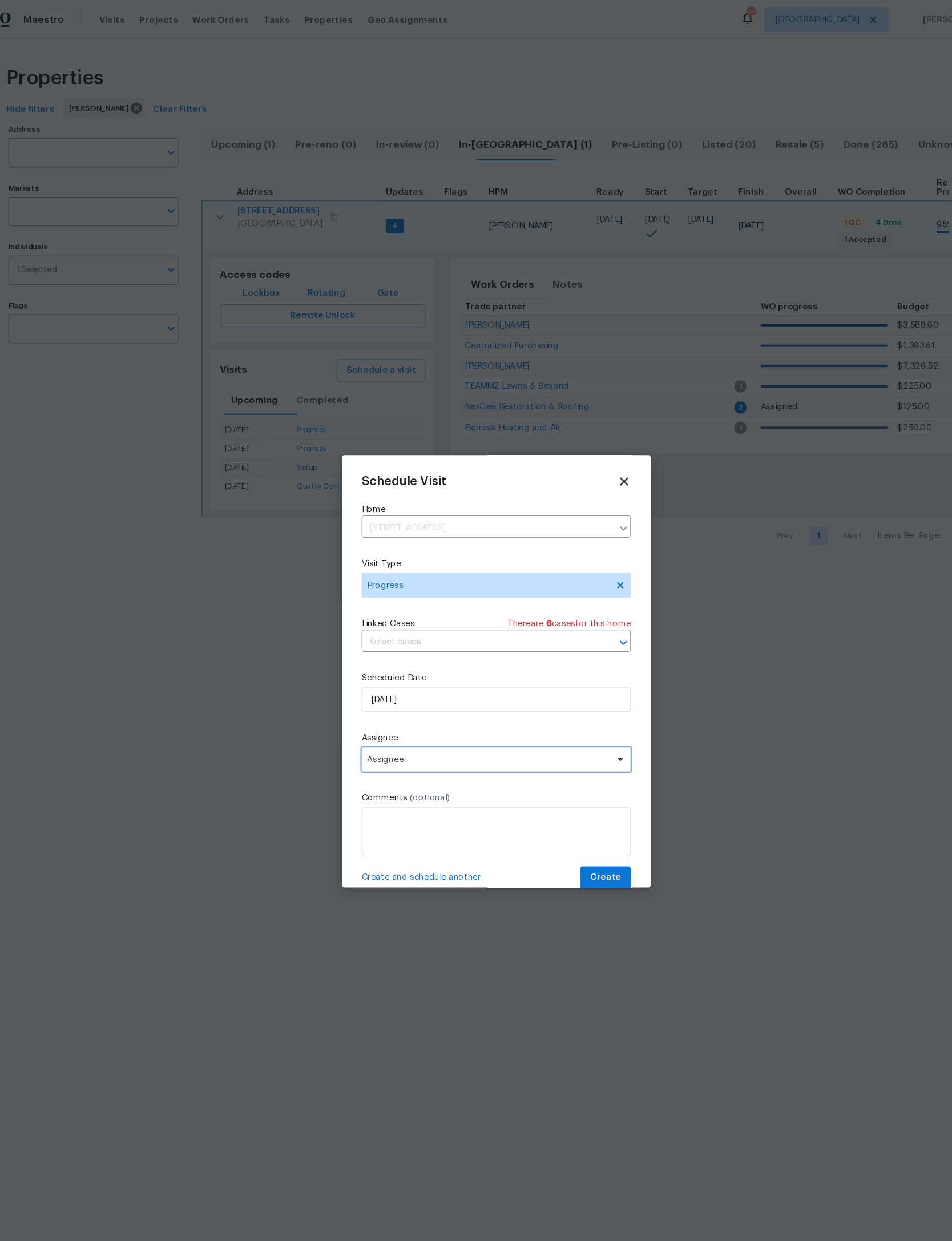
click at [443, 707] on span "Assignee" at bounding box center [468, 701] width 224 height 9
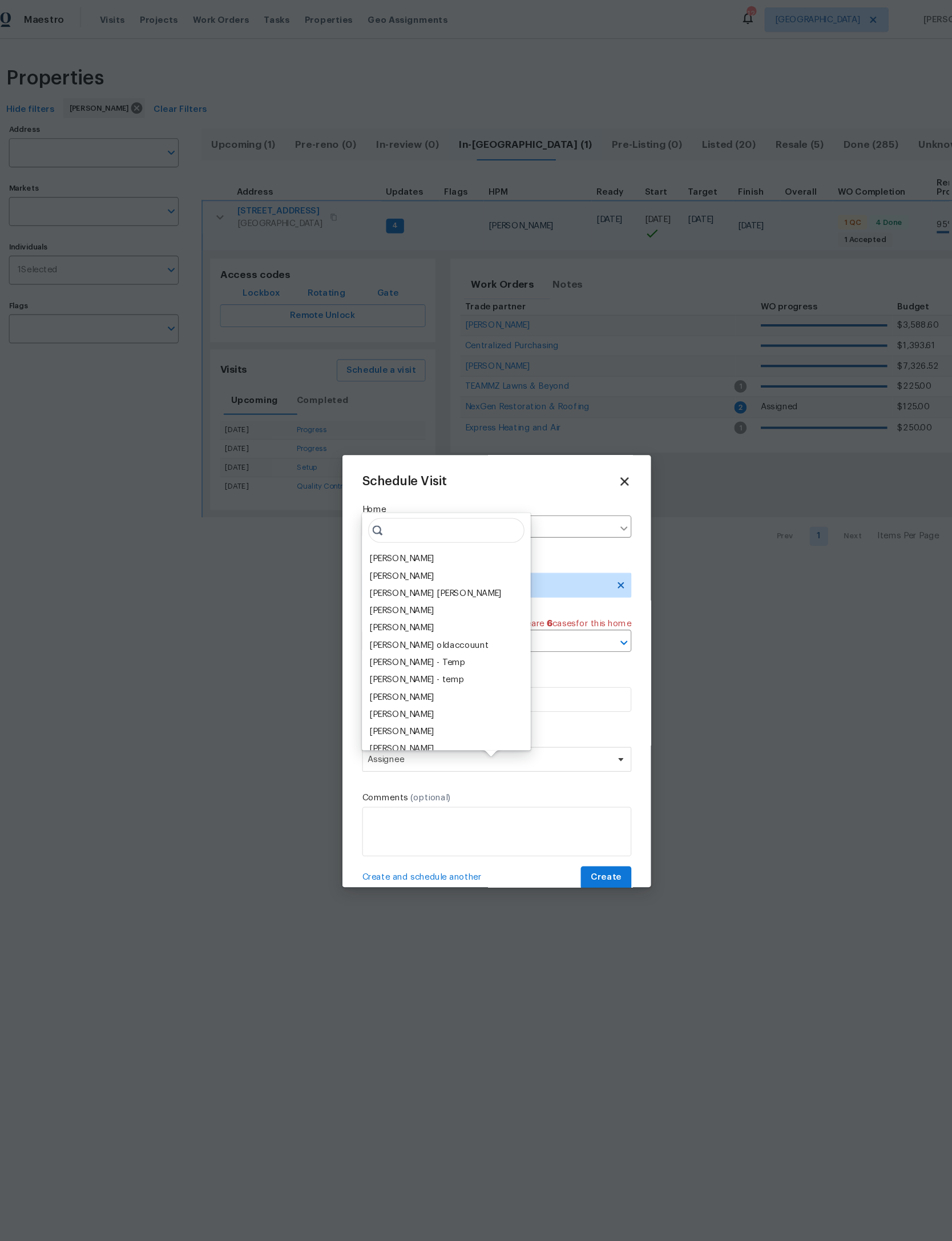
click at [401, 517] on div "[PERSON_NAME]" at bounding box center [388, 516] width 60 height 12
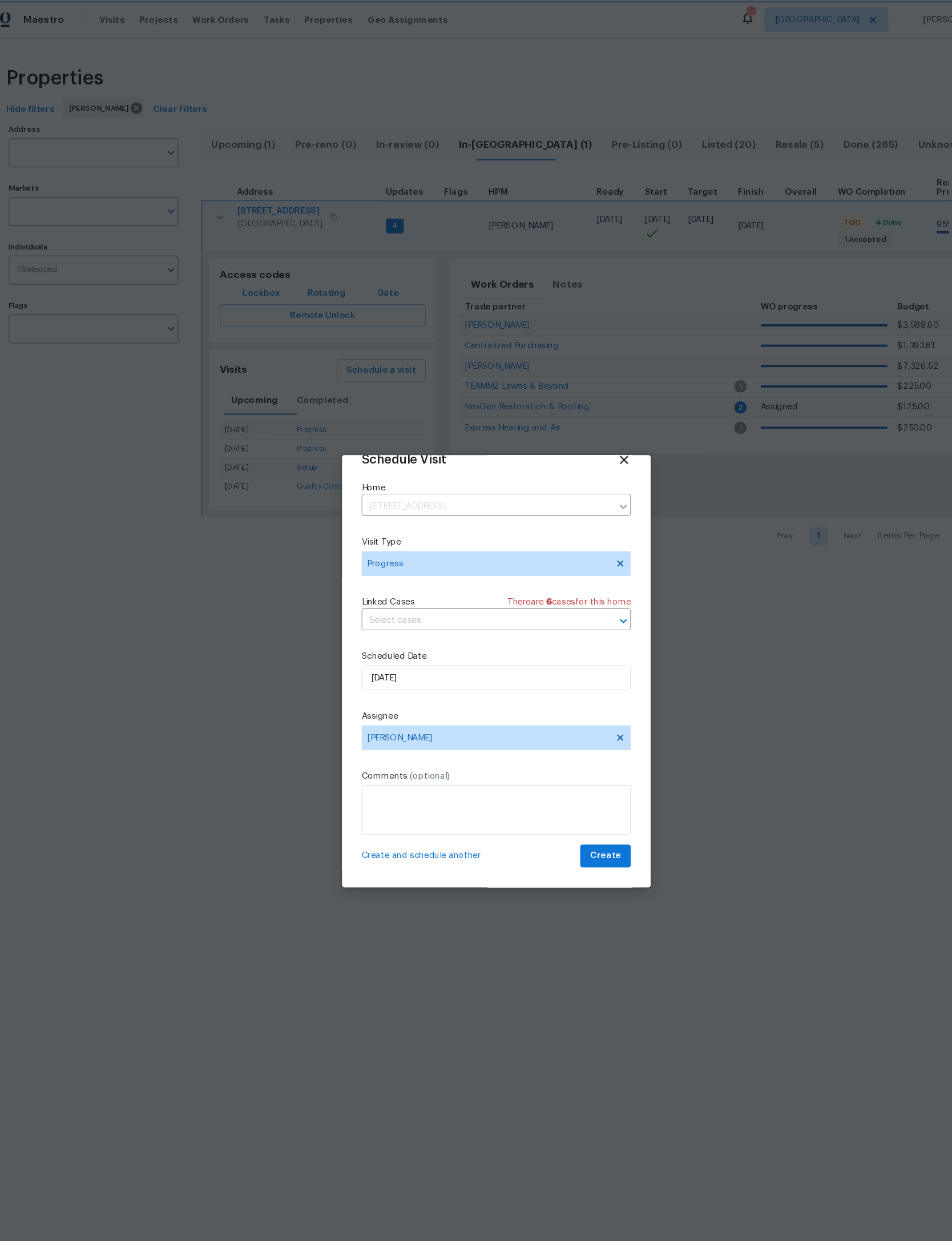
scroll to position [38, 0]
click at [563, 787] on span "Create" at bounding box center [577, 792] width 28 height 14
